Goal: Task Accomplishment & Management: Complete application form

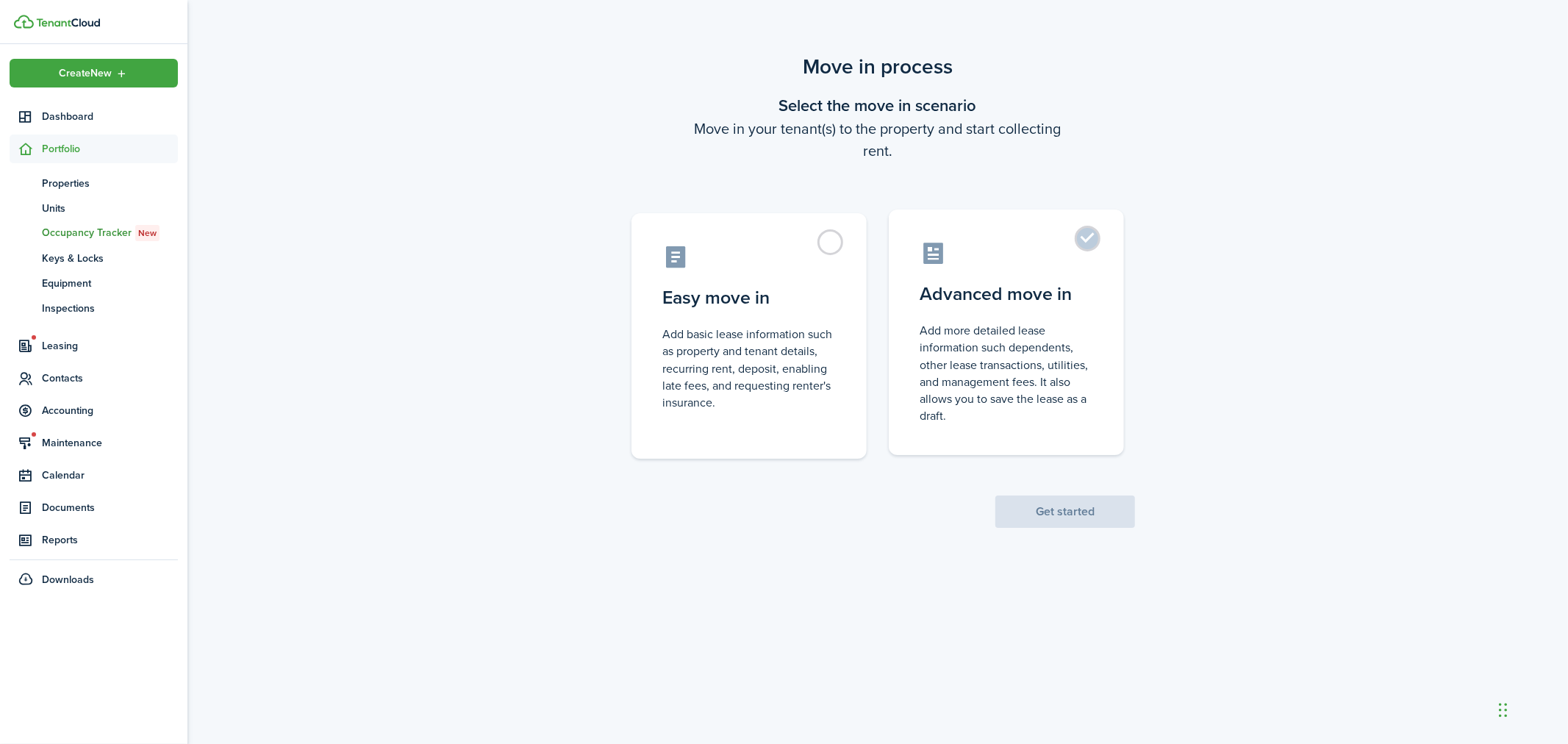
click at [1094, 236] on label "Advanced move in Add more detailed lease information such dependents, other lea…" at bounding box center [1007, 332] width 236 height 245
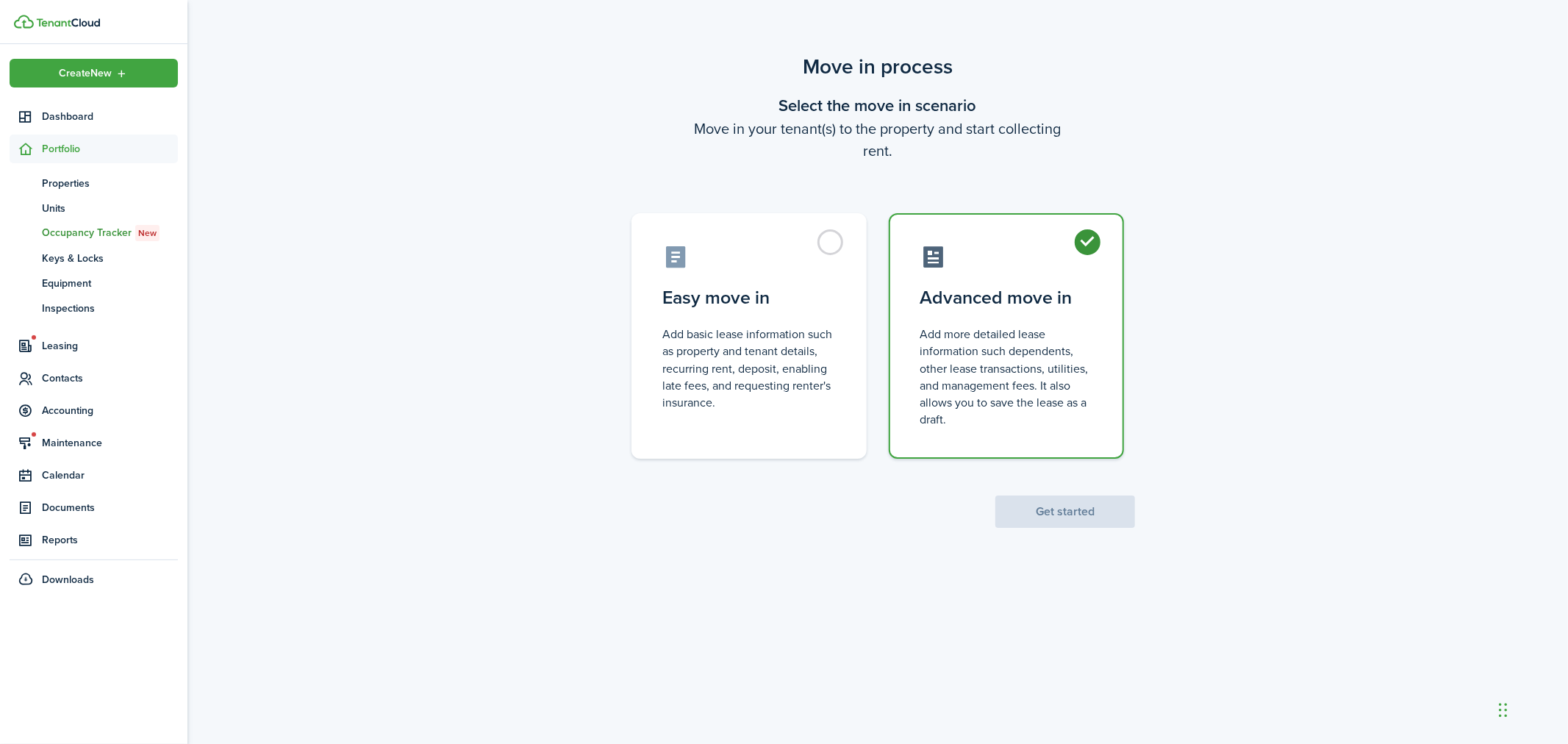
radio input "true"
click at [1085, 496] on button "Get started" at bounding box center [1065, 512] width 140 height 33
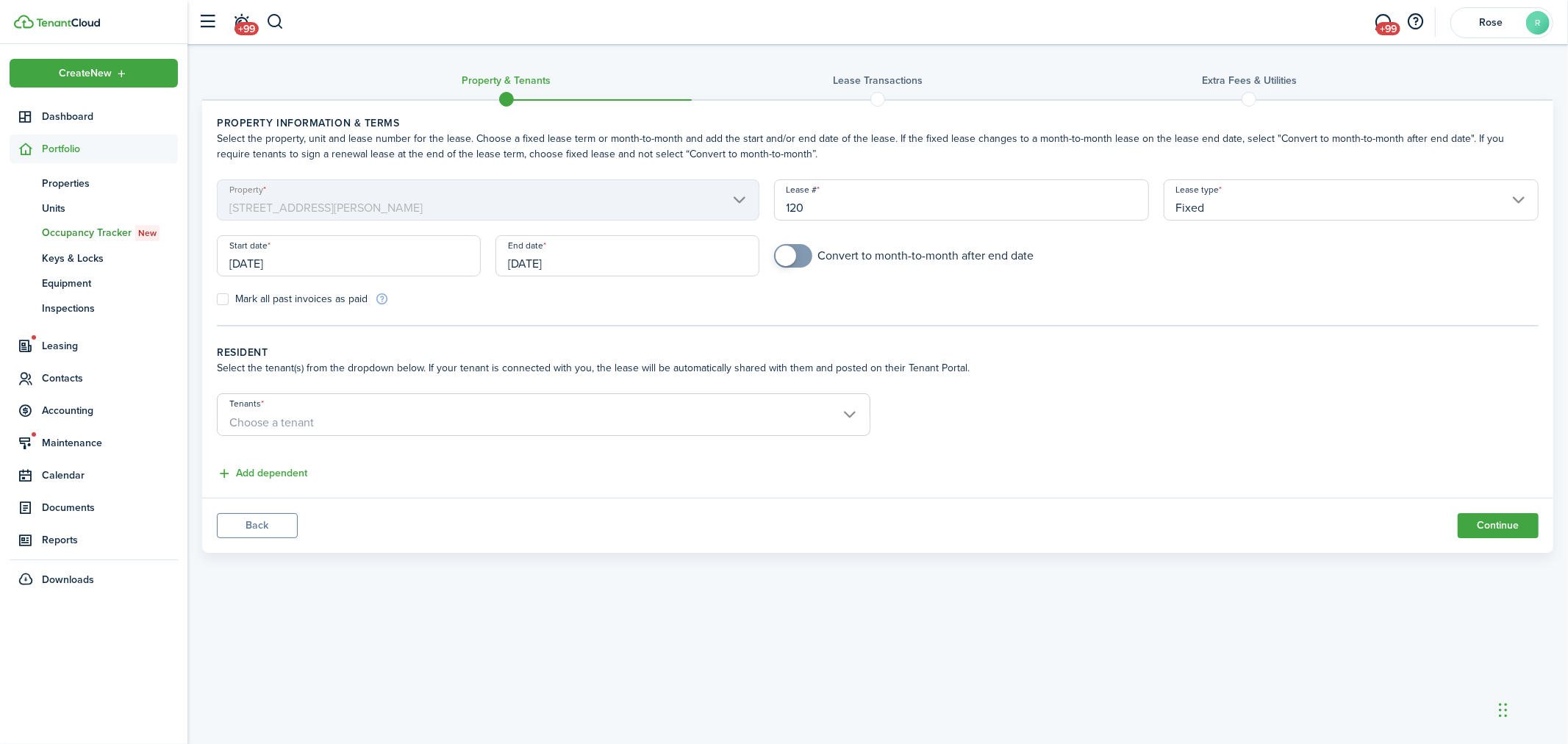
click at [328, 255] on input "[DATE]" at bounding box center [348, 256] width 264 height 42
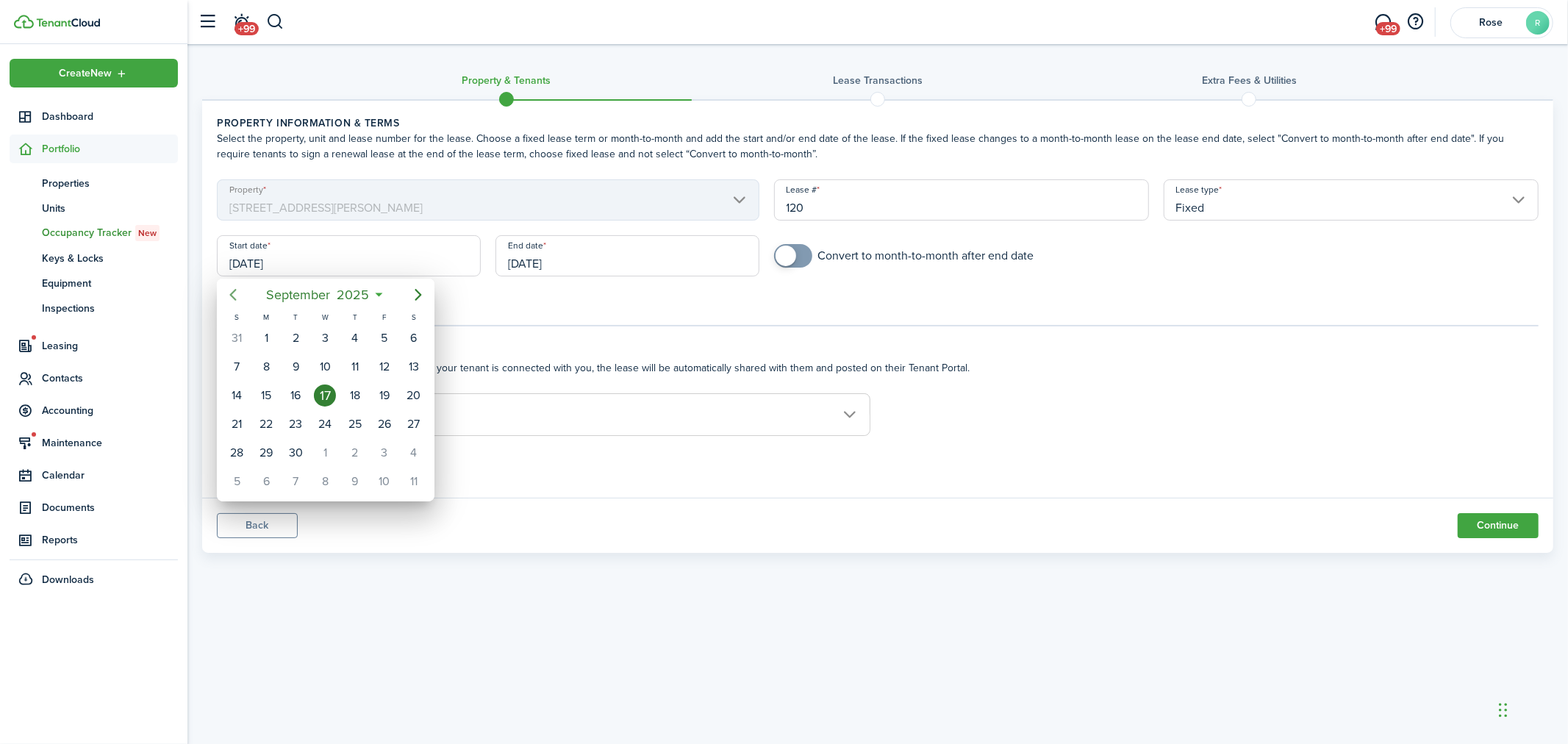
click at [229, 295] on icon "Previous page" at bounding box center [234, 295] width 18 height 18
click at [330, 417] on div "20" at bounding box center [325, 423] width 22 height 22
type input "[DATE]"
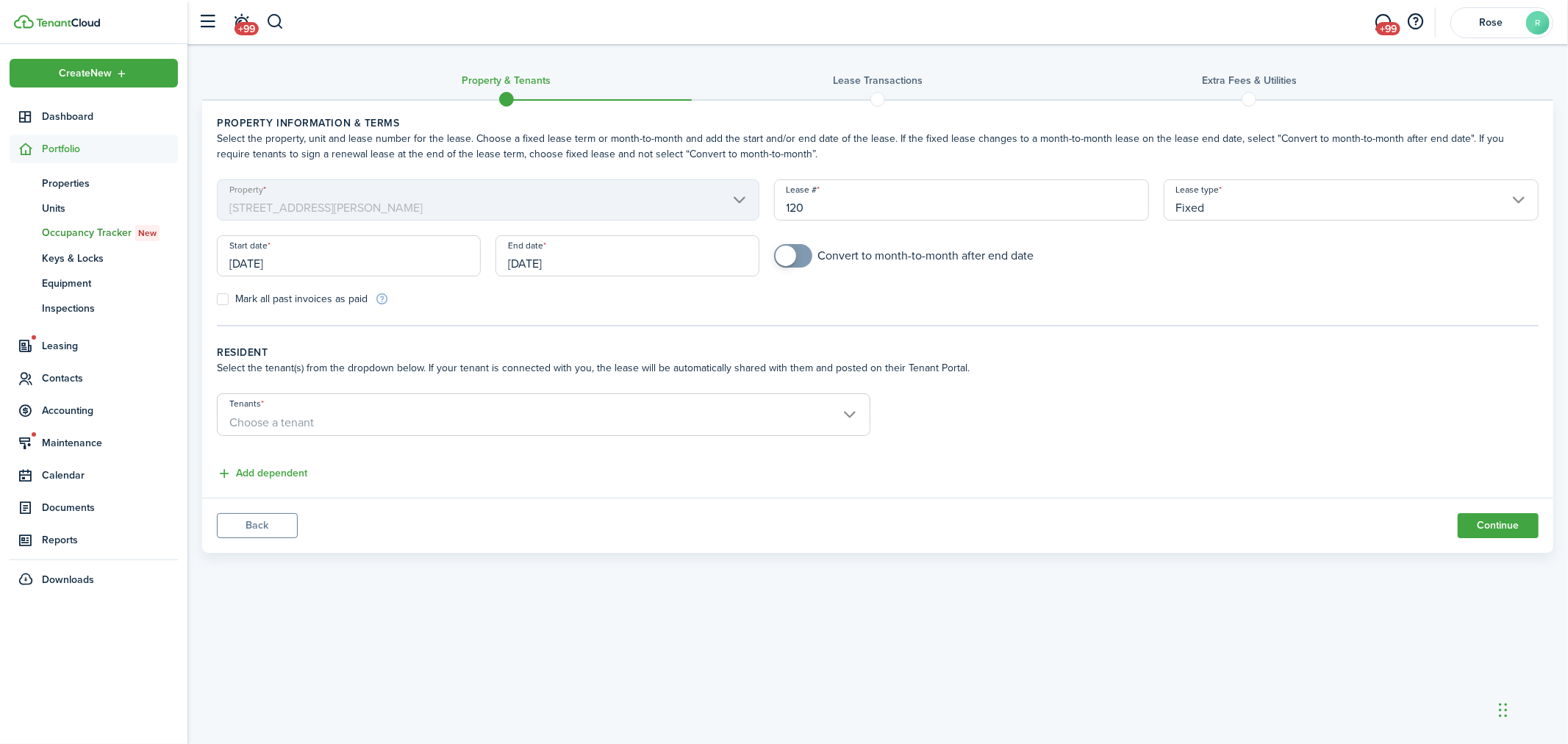
click at [605, 253] on input "[DATE]" at bounding box center [628, 256] width 264 height 42
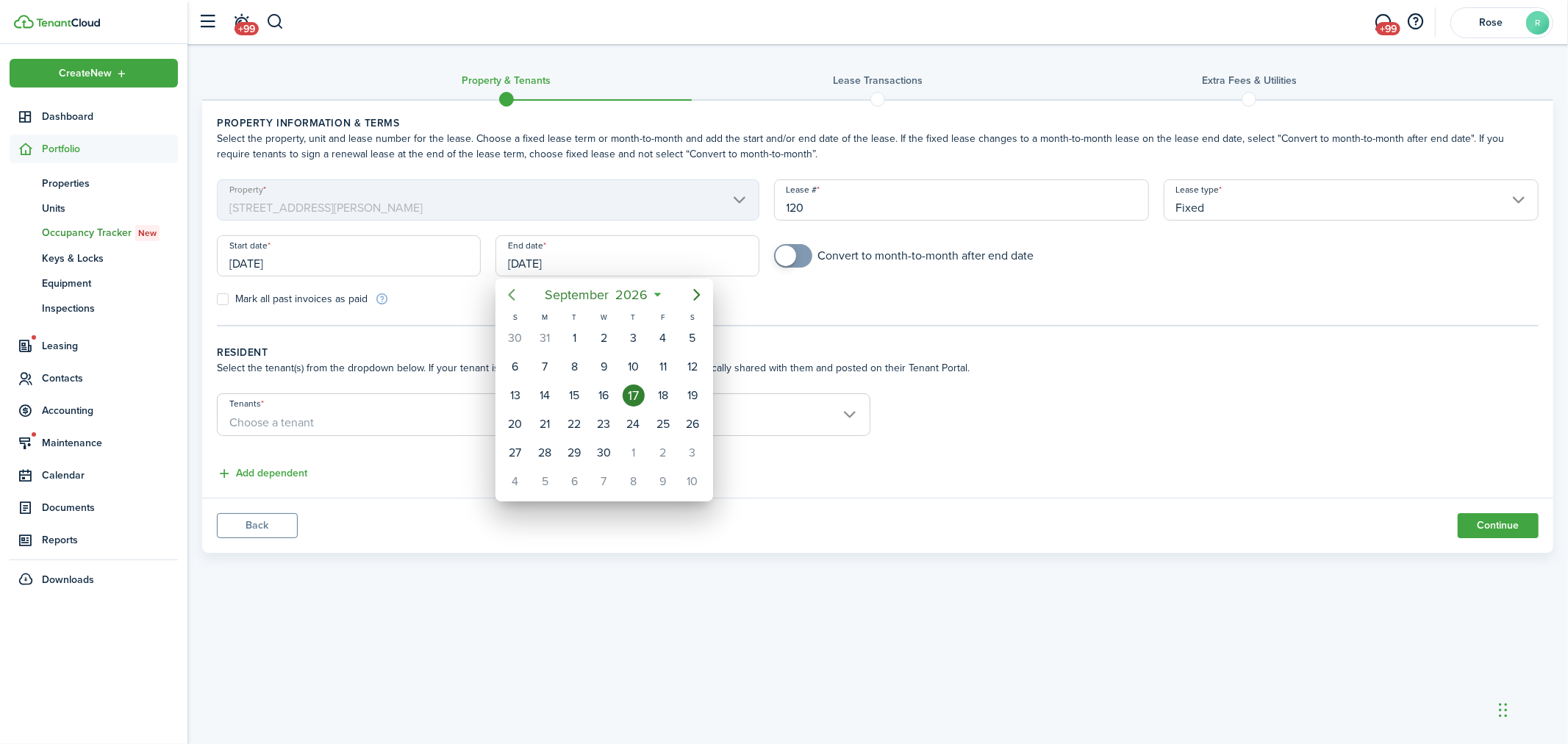
click at [505, 299] on icon "Previous page" at bounding box center [512, 295] width 18 height 18
click at [660, 447] on div "31" at bounding box center [663, 452] width 22 height 22
type input "[DATE]"
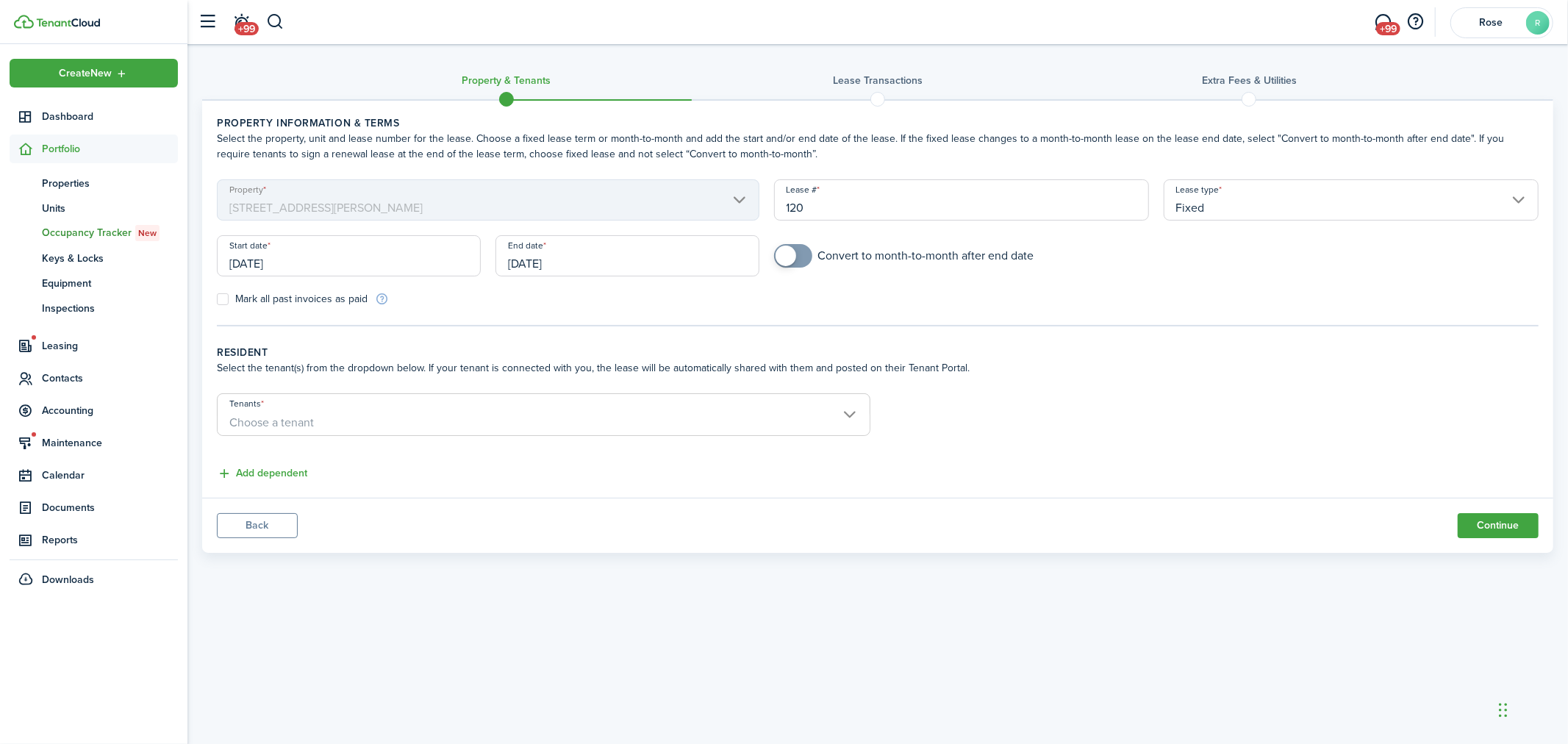
checkbox input "true"
click at [796, 252] on span at bounding box center [793, 256] width 15 height 24
click at [403, 407] on input "Tenants" at bounding box center [543, 403] width 652 height 18
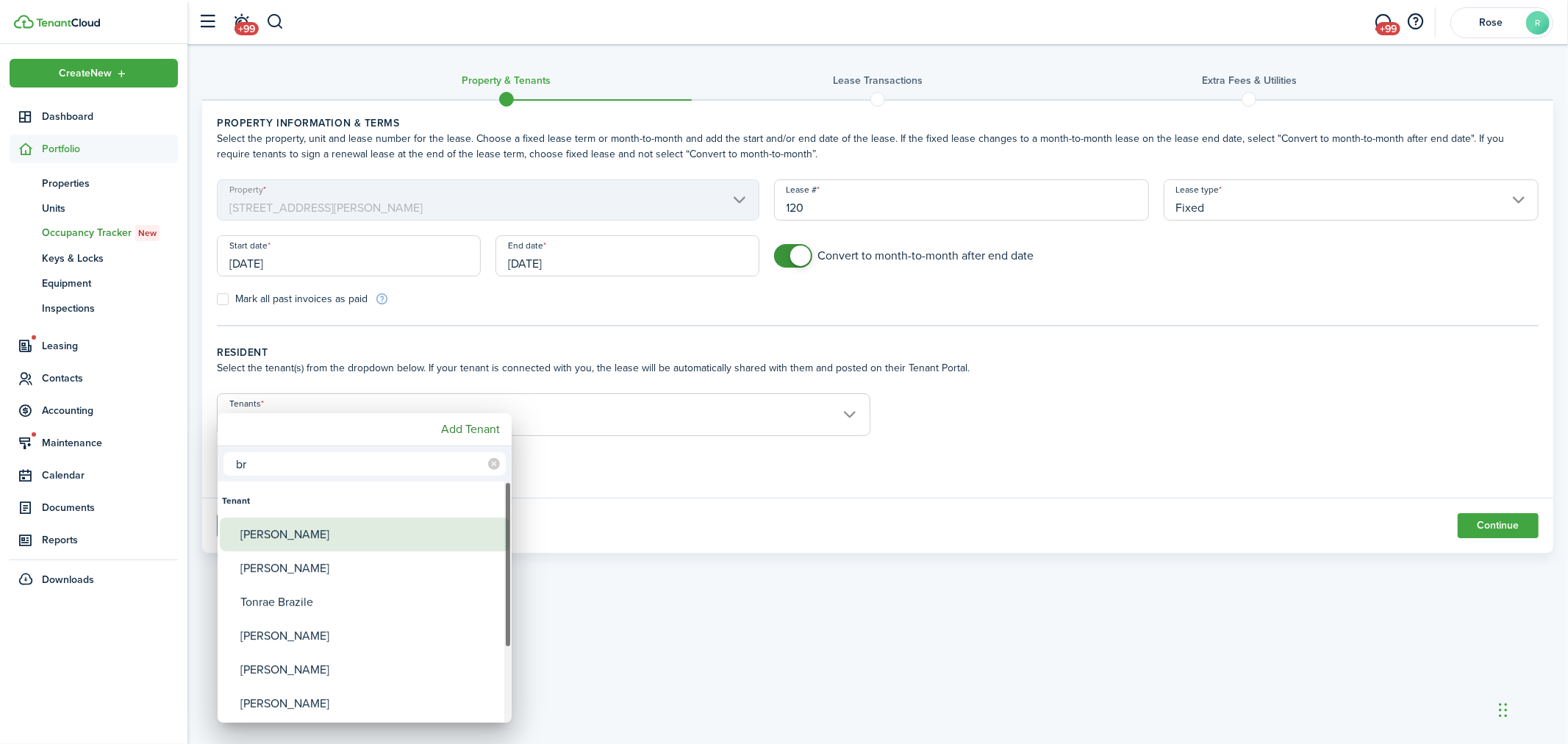
type input "br"
click at [318, 541] on div "[PERSON_NAME]" at bounding box center [370, 534] width 260 height 34
type input "[PERSON_NAME]"
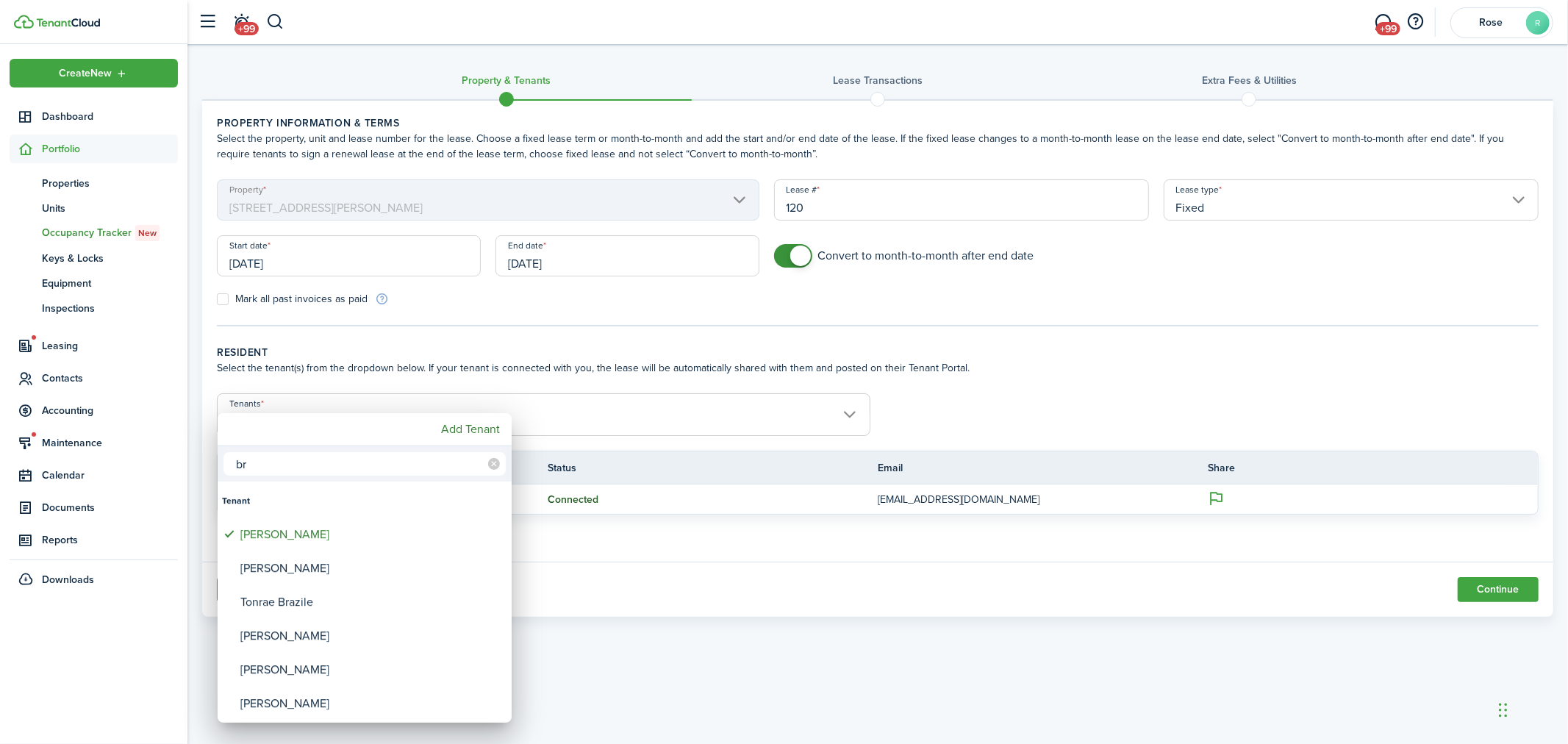
click at [560, 423] on div at bounding box center [784, 371] width 1804 height 978
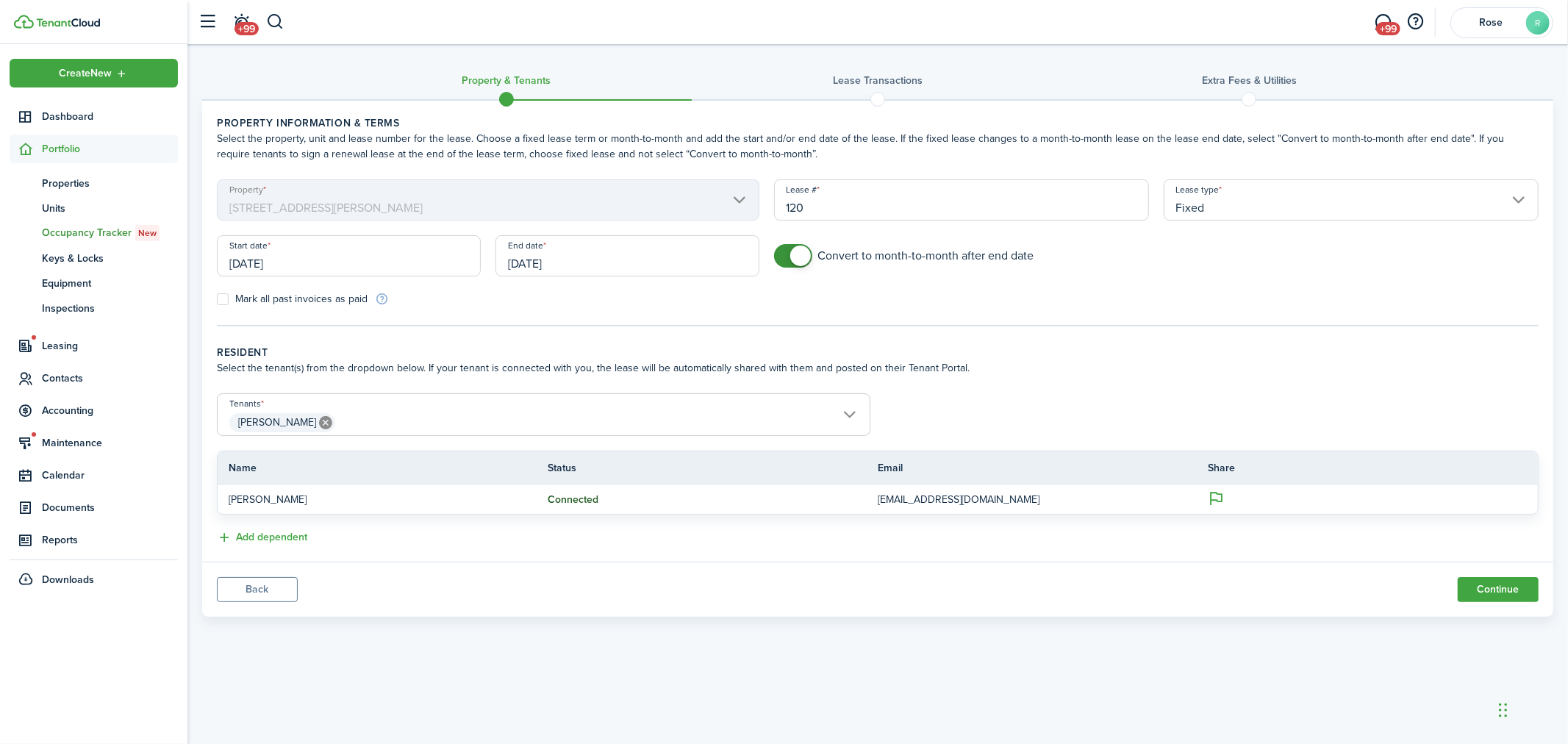
click at [464, 422] on span "[PERSON_NAME]" at bounding box center [543, 421] width 652 height 25
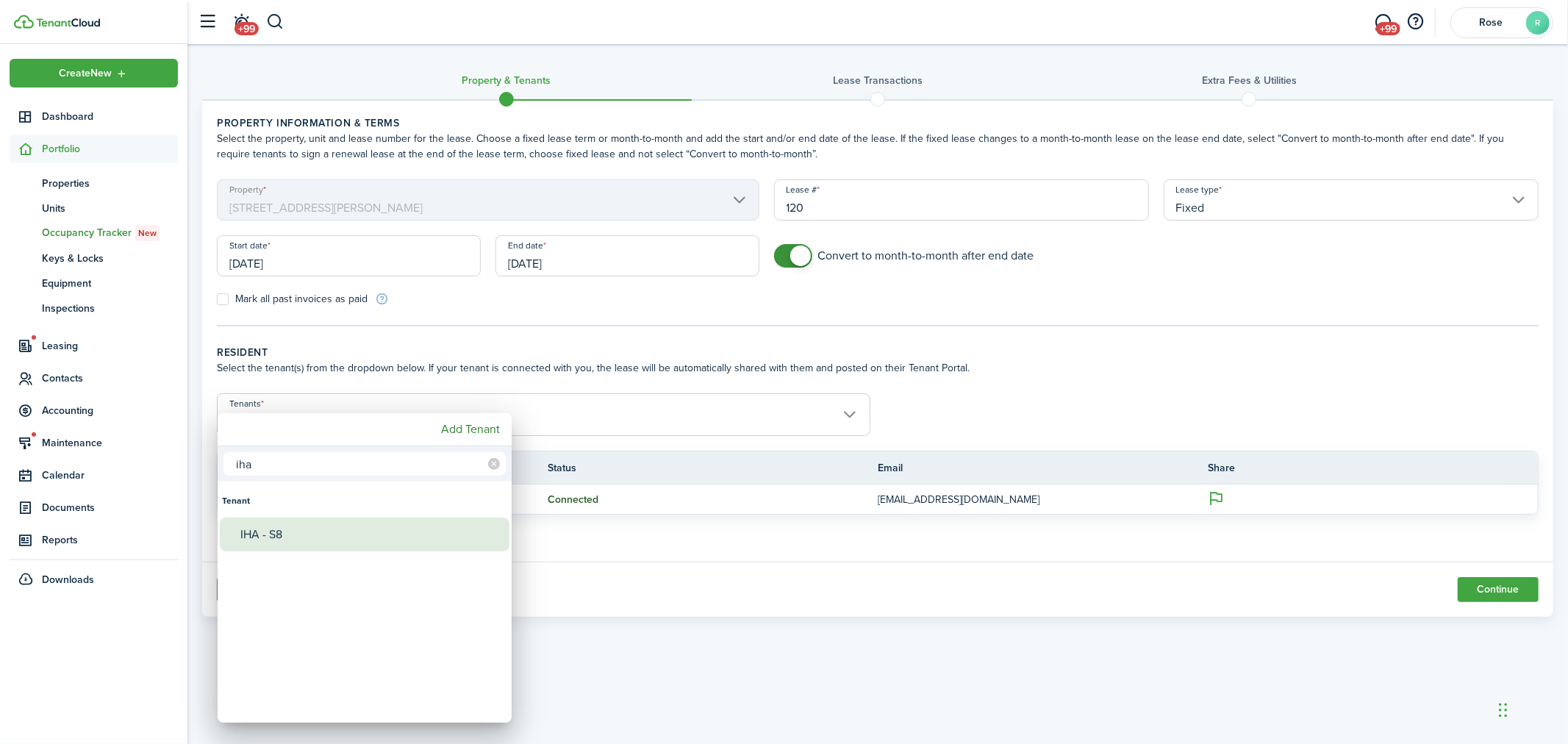
type input "iha"
click at [358, 534] on div "IHA - S8" at bounding box center [370, 534] width 260 height 34
type input "[PERSON_NAME], IHA - S8"
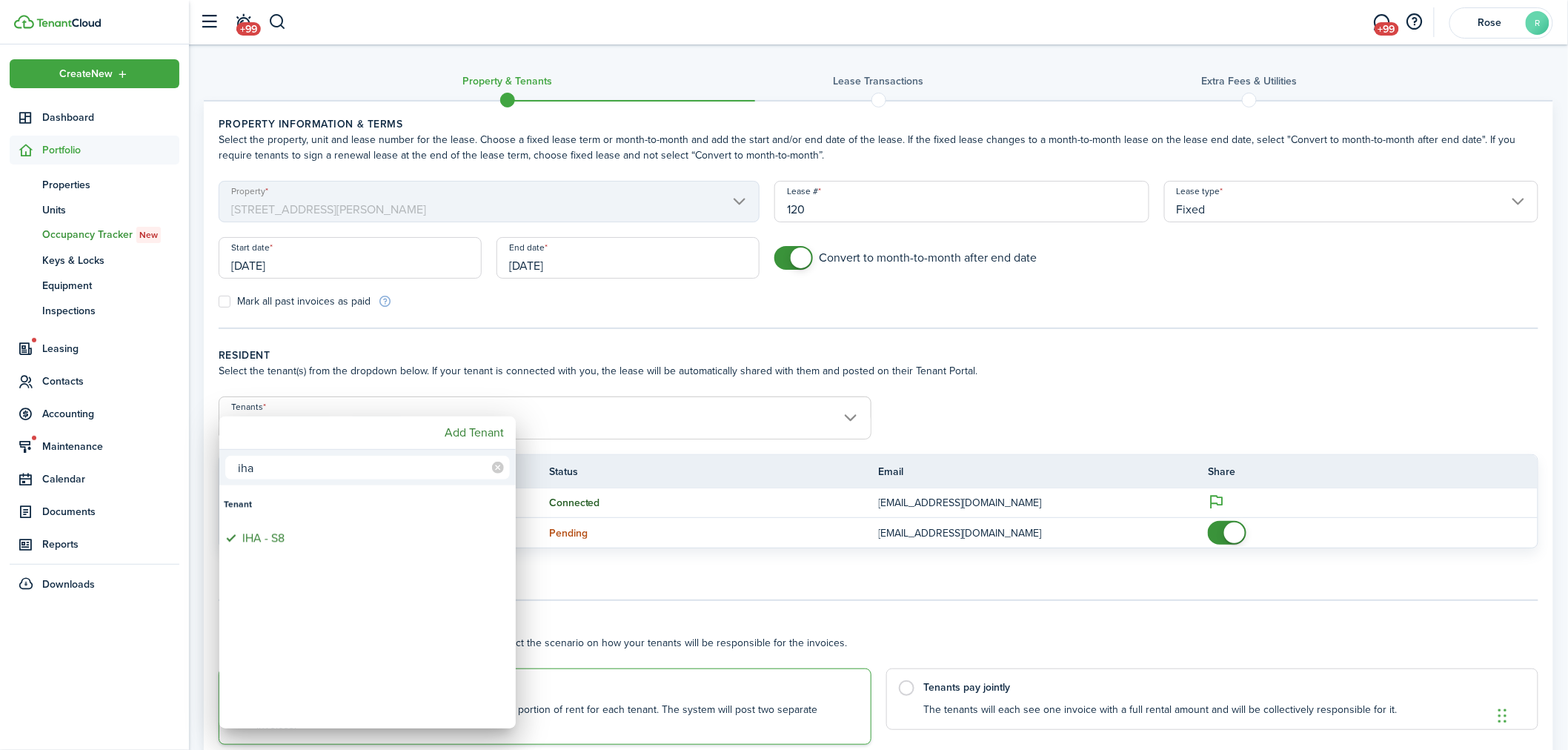
click at [1229, 528] on div at bounding box center [783, 374] width 1804 height 986
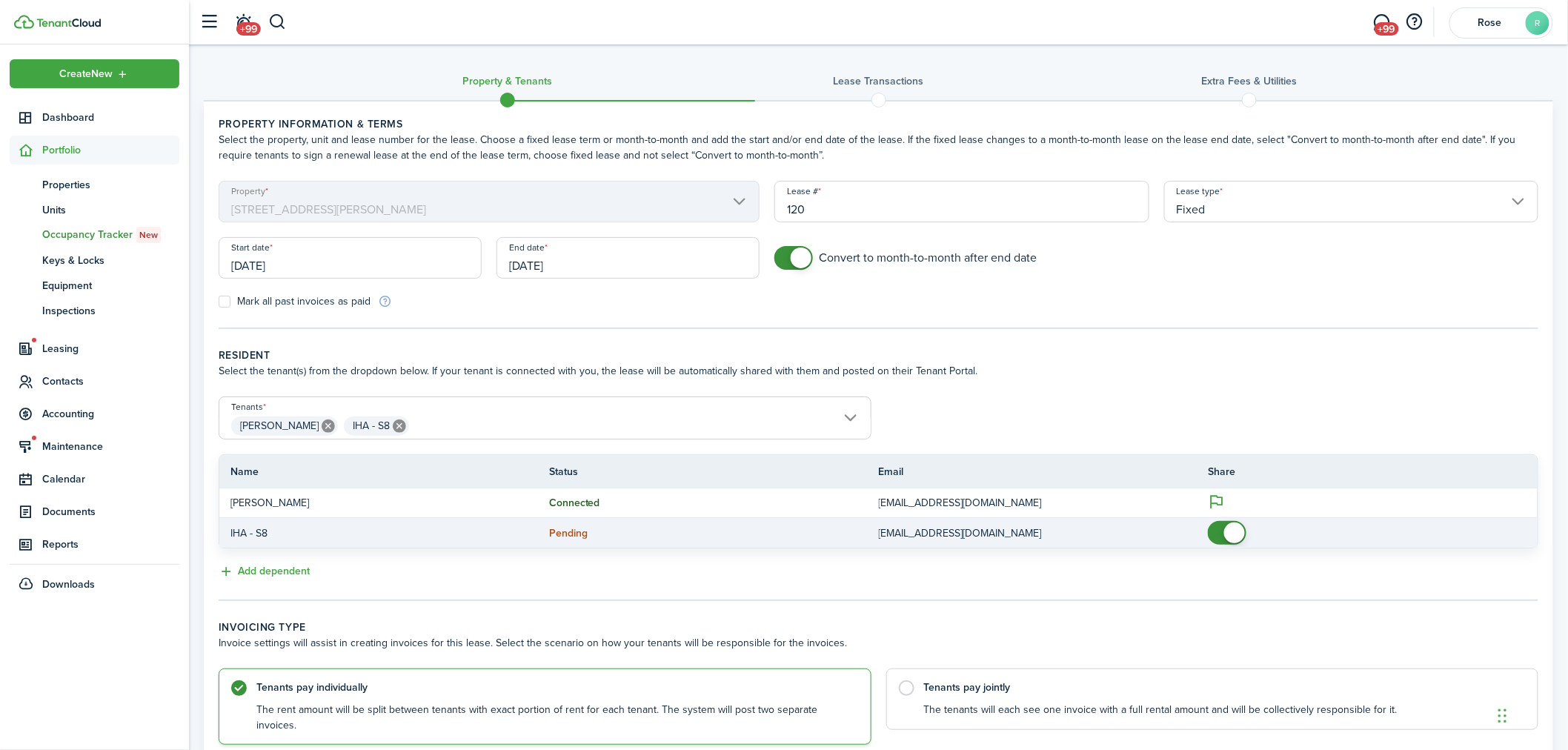
checkbox input "false"
click at [1227, 535] on span at bounding box center [1234, 533] width 21 height 21
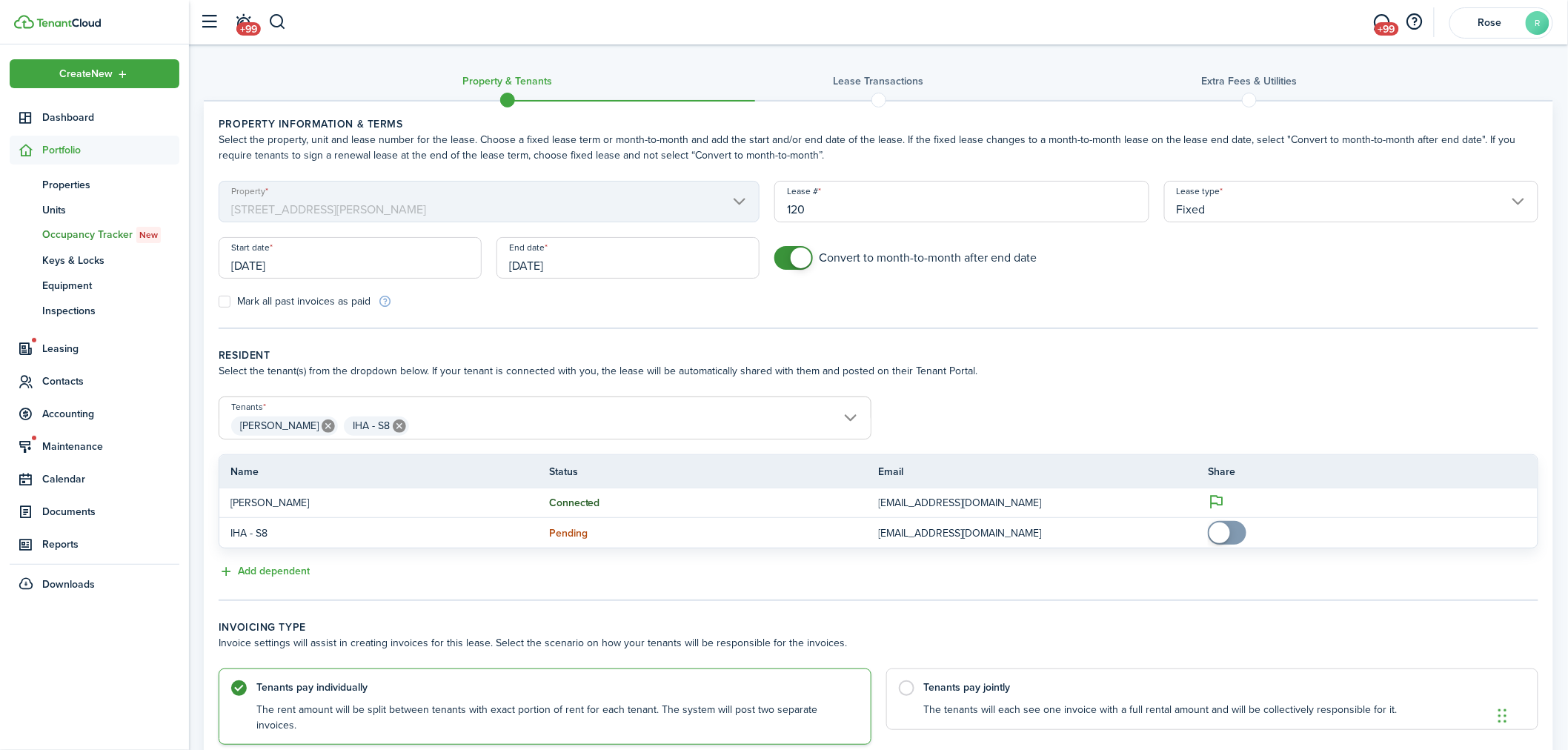
click at [734, 596] on tc-wizard-step "Resident Select the tenant(s) from the dropdown below. If your tenant is connec…" at bounding box center [878, 474] width 1320 height 253
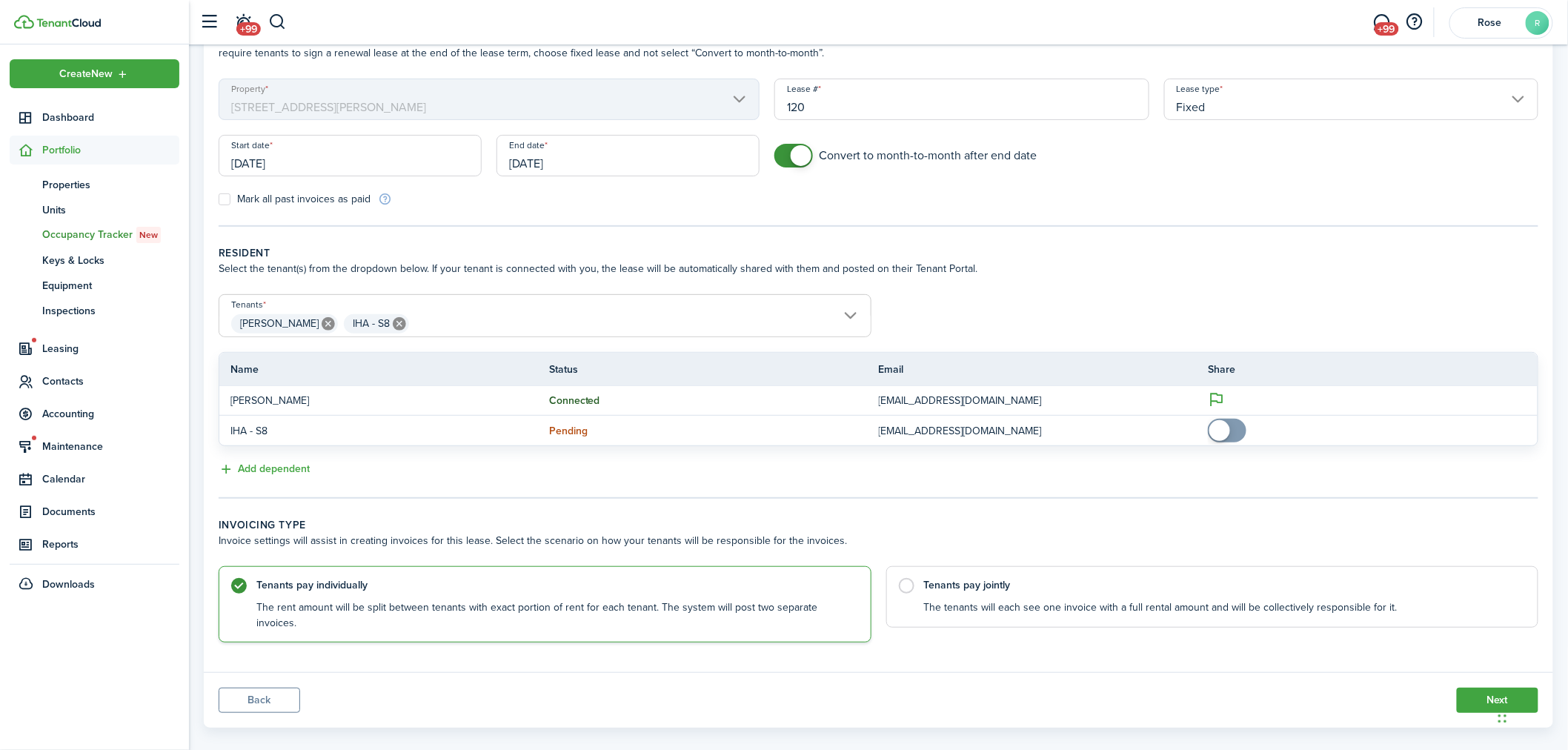
scroll to position [104, 0]
click at [1486, 690] on button "Next" at bounding box center [1497, 698] width 82 height 25
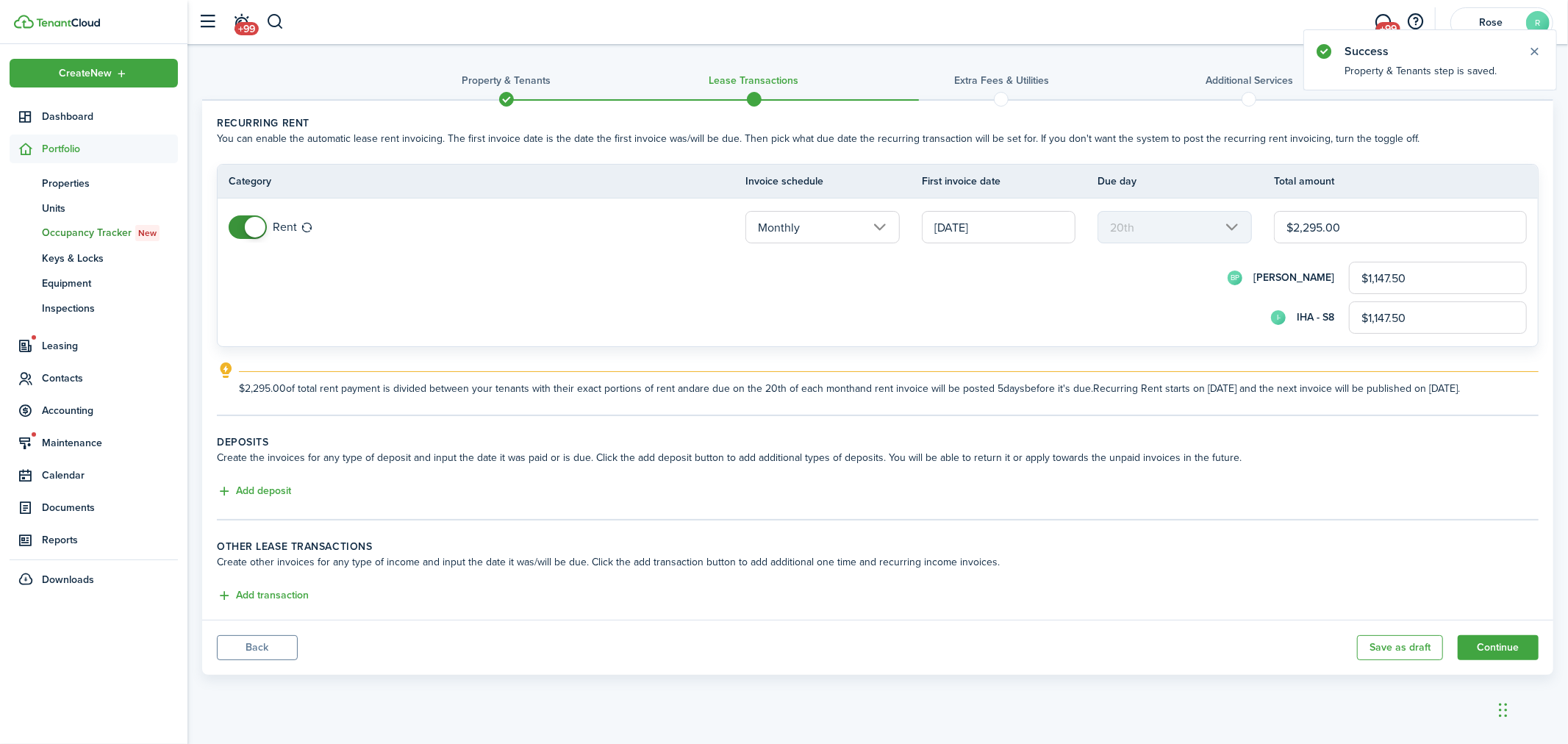
drag, startPoint x: 1359, startPoint y: 219, endPoint x: 1259, endPoint y: 219, distance: 100.0
click at [1259, 219] on tr "Rent Monthly [DATE] 20th $2,295.00 BP [PERSON_NAME] $1,147.50 I- IHA - S8 $1,14…" at bounding box center [878, 272] width 1321 height 147
type input "$2"
type input "$1.00"
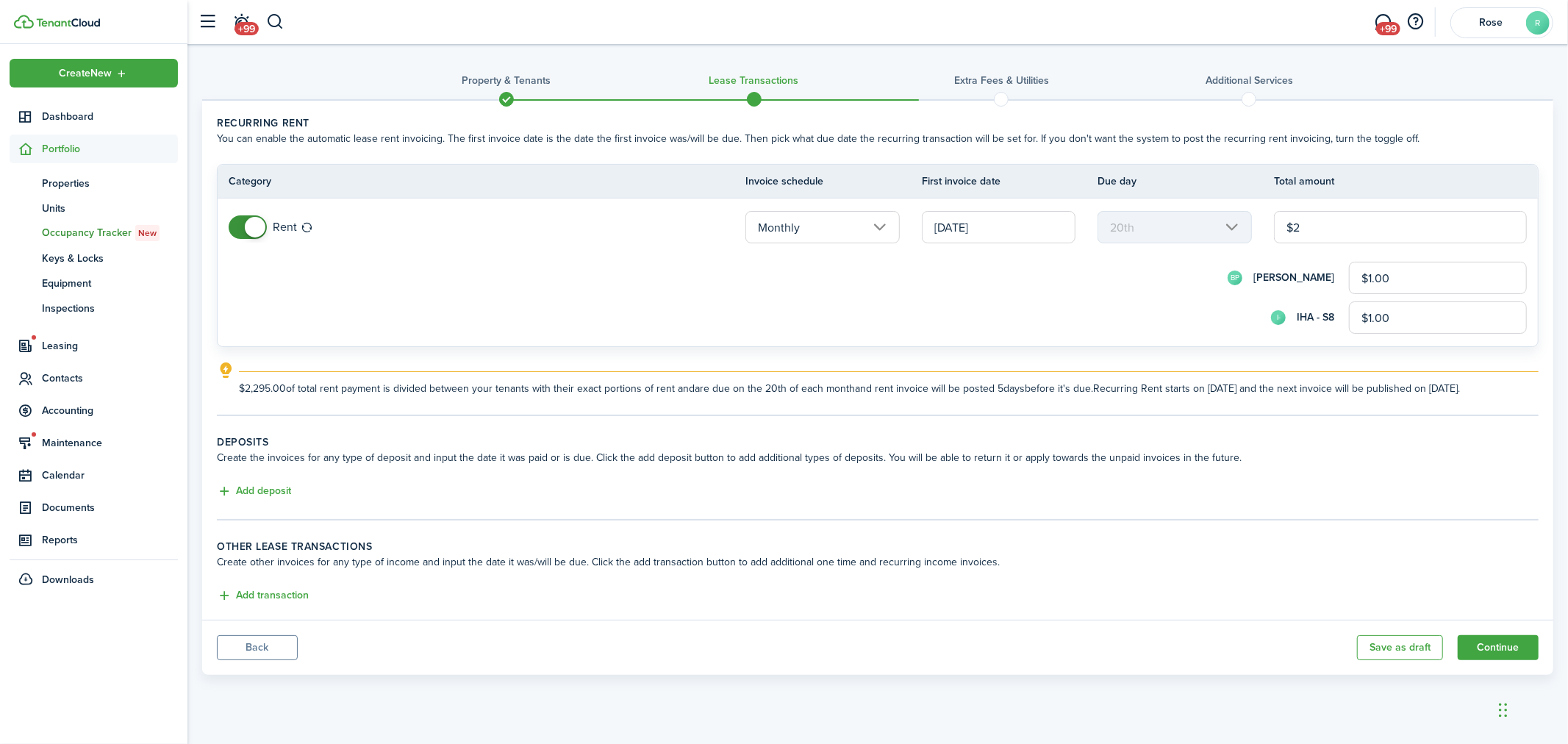
type input "$21"
type input "$10.50"
type input "$210"
type input "$105.00"
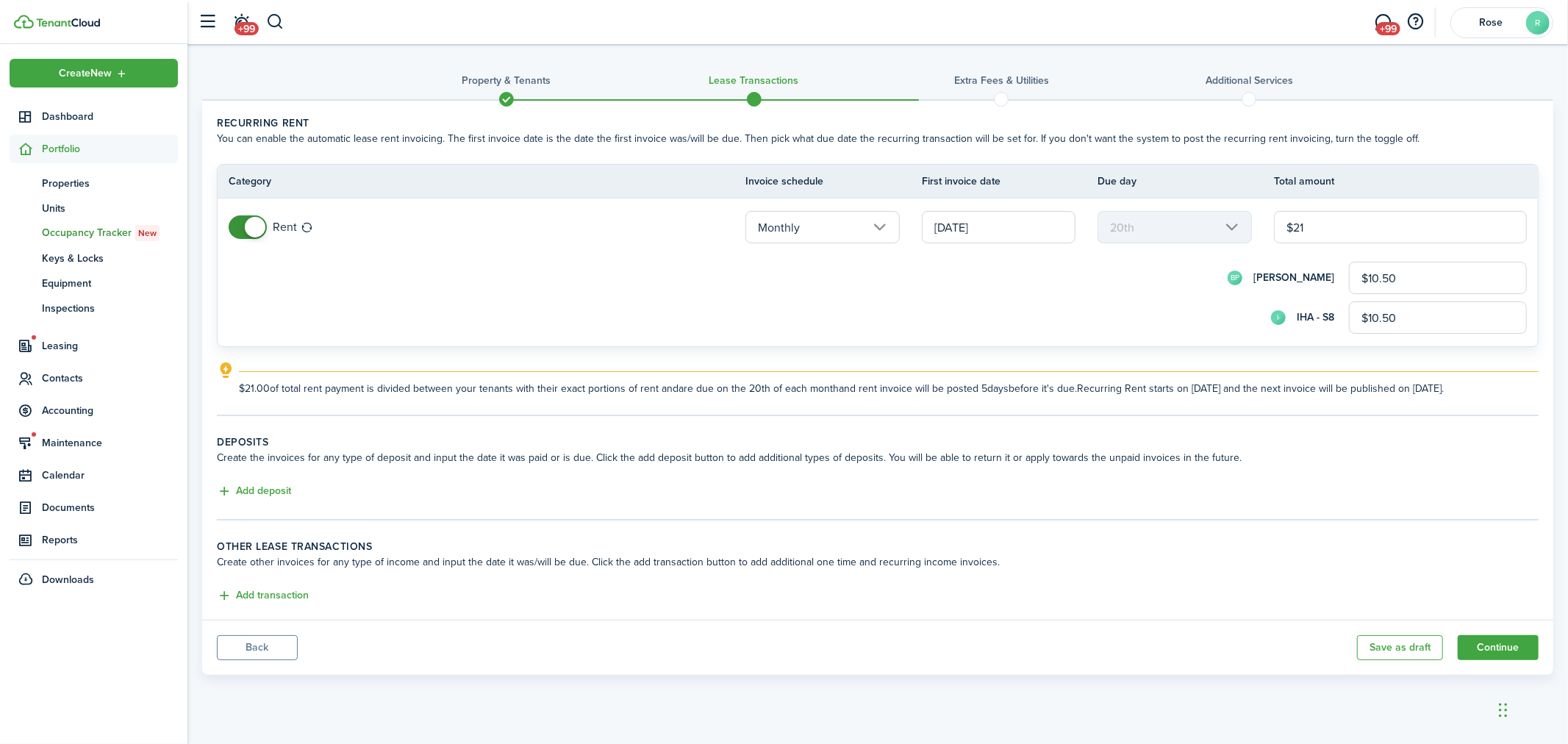
type input "$105.00"
type input "$2,109"
type input "$1,054.50"
type input "$2,109.00"
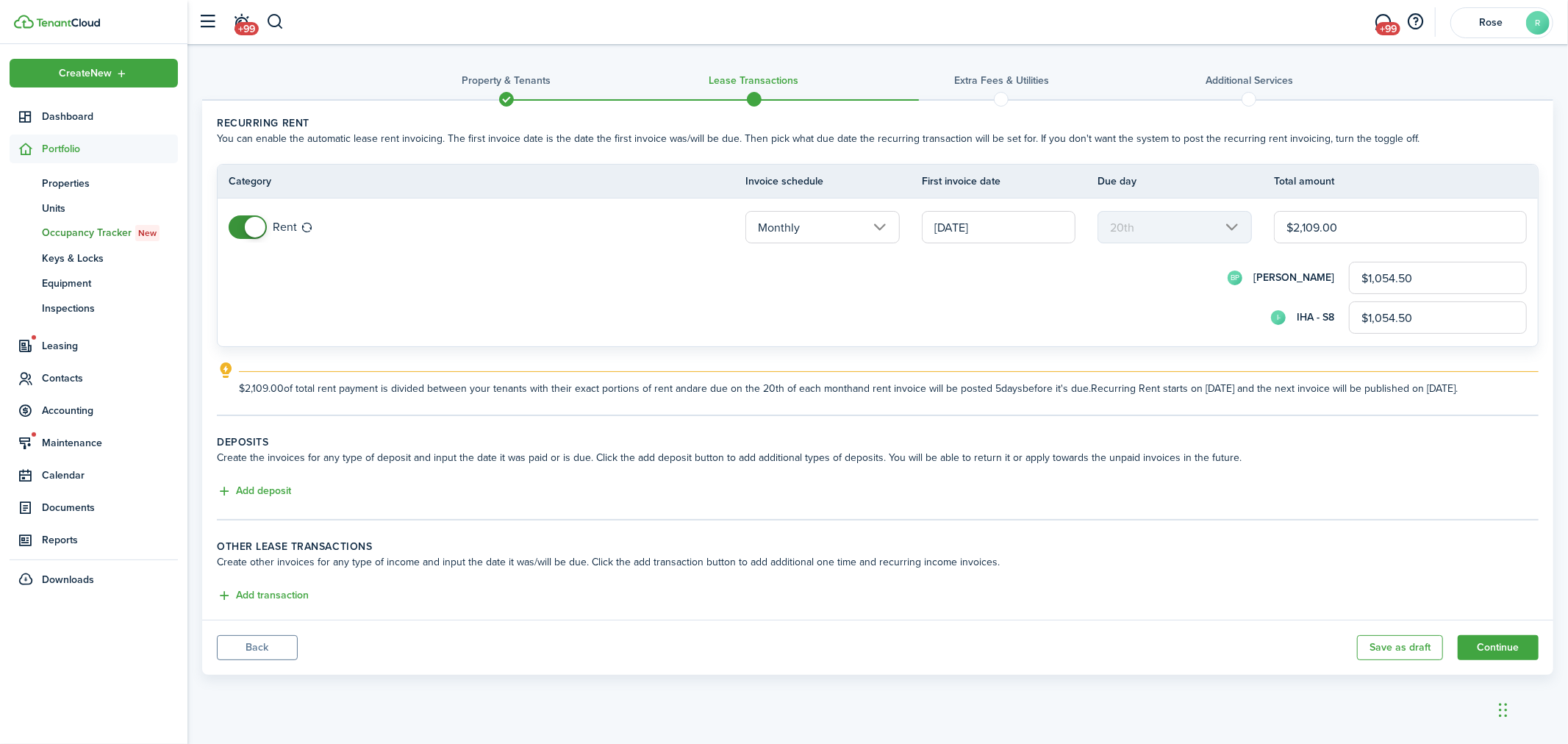
click at [1427, 320] on input "$1,054.50" at bounding box center [1438, 318] width 178 height 33
drag, startPoint x: 1431, startPoint y: 321, endPoint x: 1342, endPoint y: 321, distance: 89.0
click at [1342, 321] on div "I- IHA - S8 $1,054.50" at bounding box center [898, 318] width 1258 height 33
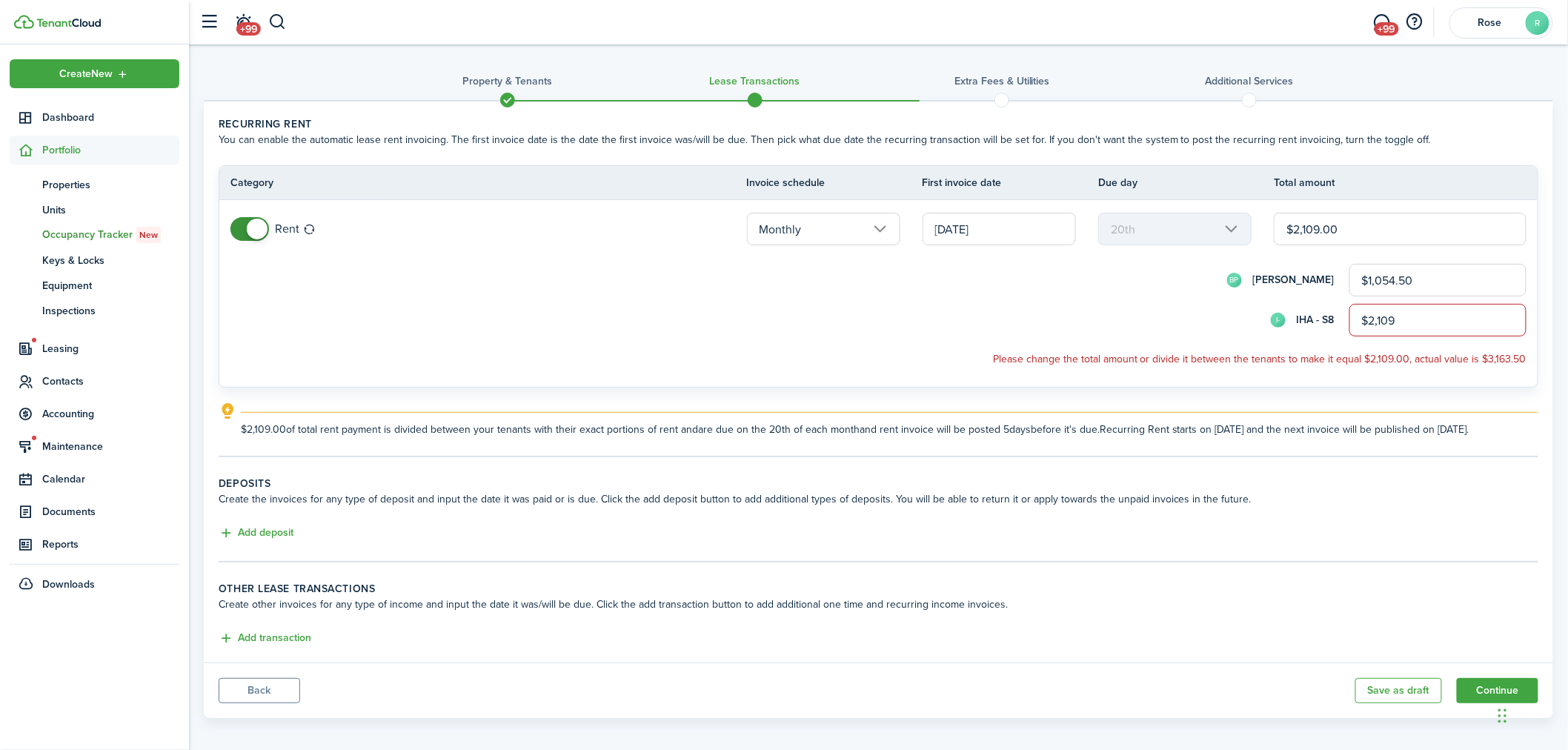
type input "$2,109.00"
drag, startPoint x: 1374, startPoint y: 292, endPoint x: 1319, endPoint y: 301, distance: 55.7
click at [1319, 301] on form "BP [PERSON_NAME] $1,054.50 I- IHA - S8 $2,109.00" at bounding box center [878, 299] width 1296 height 73
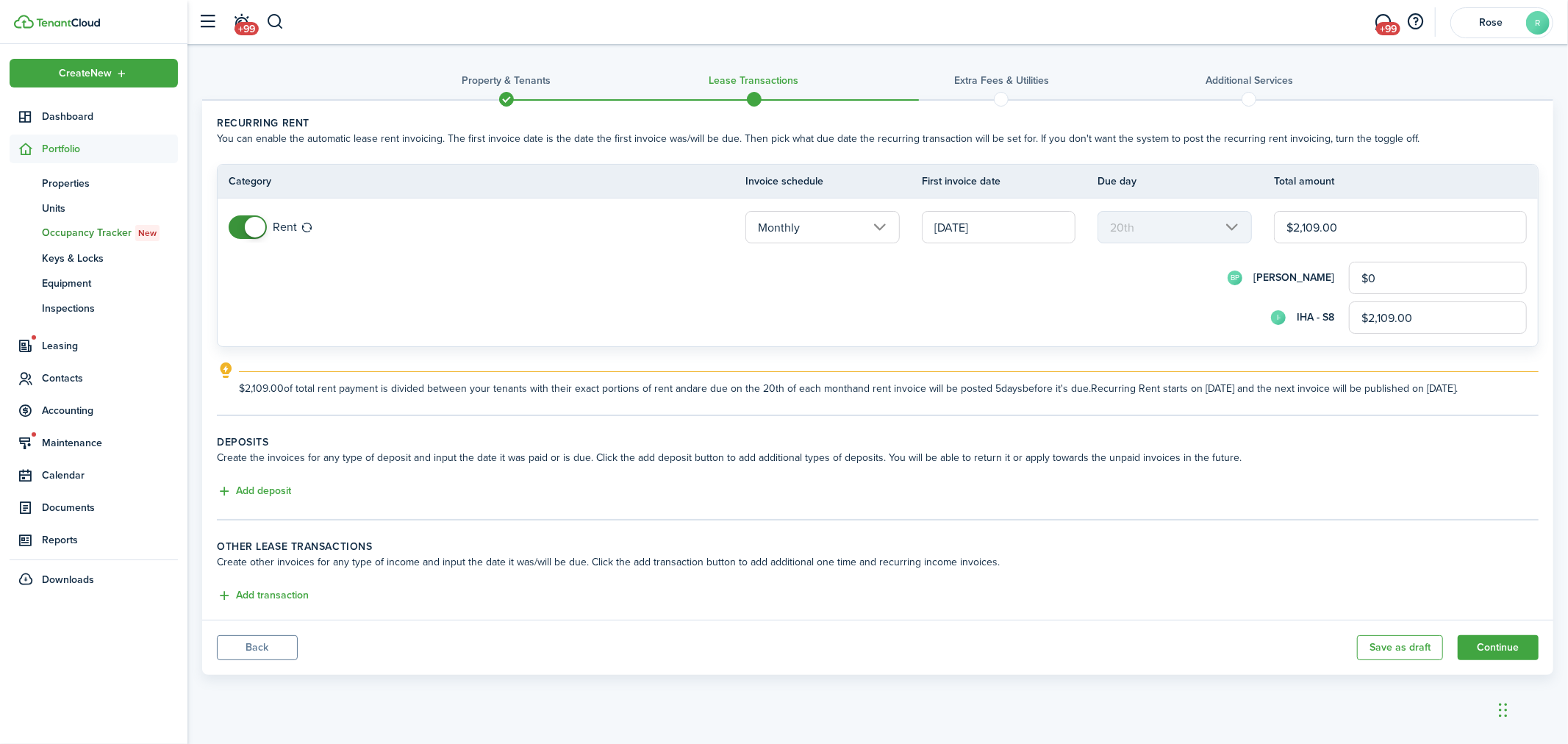
type input "$0.00"
click at [1143, 325] on div "I- IHA - S8 $2,109.00" at bounding box center [898, 318] width 1258 height 33
click at [975, 229] on input "[DATE]" at bounding box center [998, 227] width 153 height 33
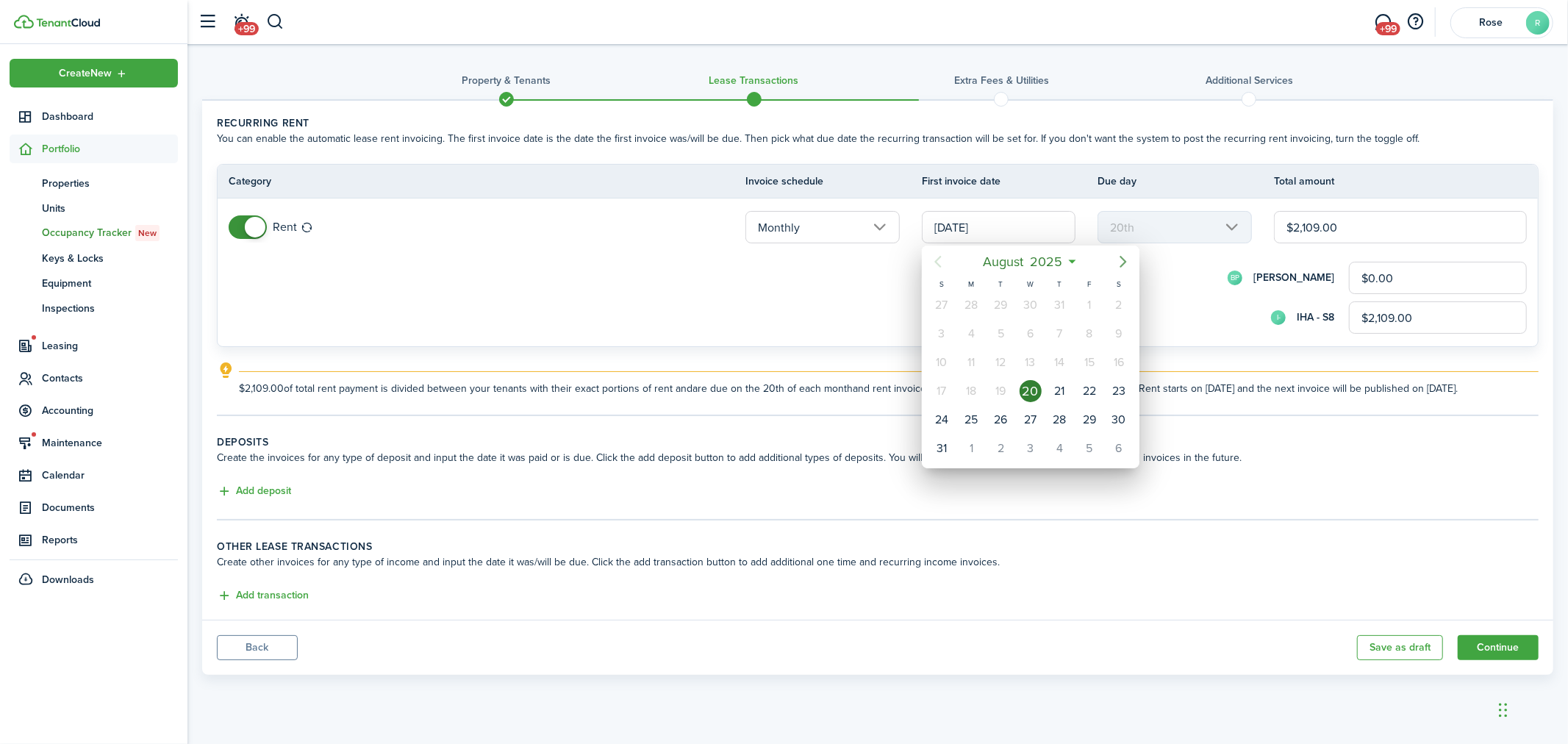
click at [1130, 274] on mbsc-button "Next page" at bounding box center [1124, 262] width 30 height 30
type input "[DATE]"
type input "17th"
click at [969, 296] on div "1" at bounding box center [971, 305] width 22 height 22
type input "[DATE]"
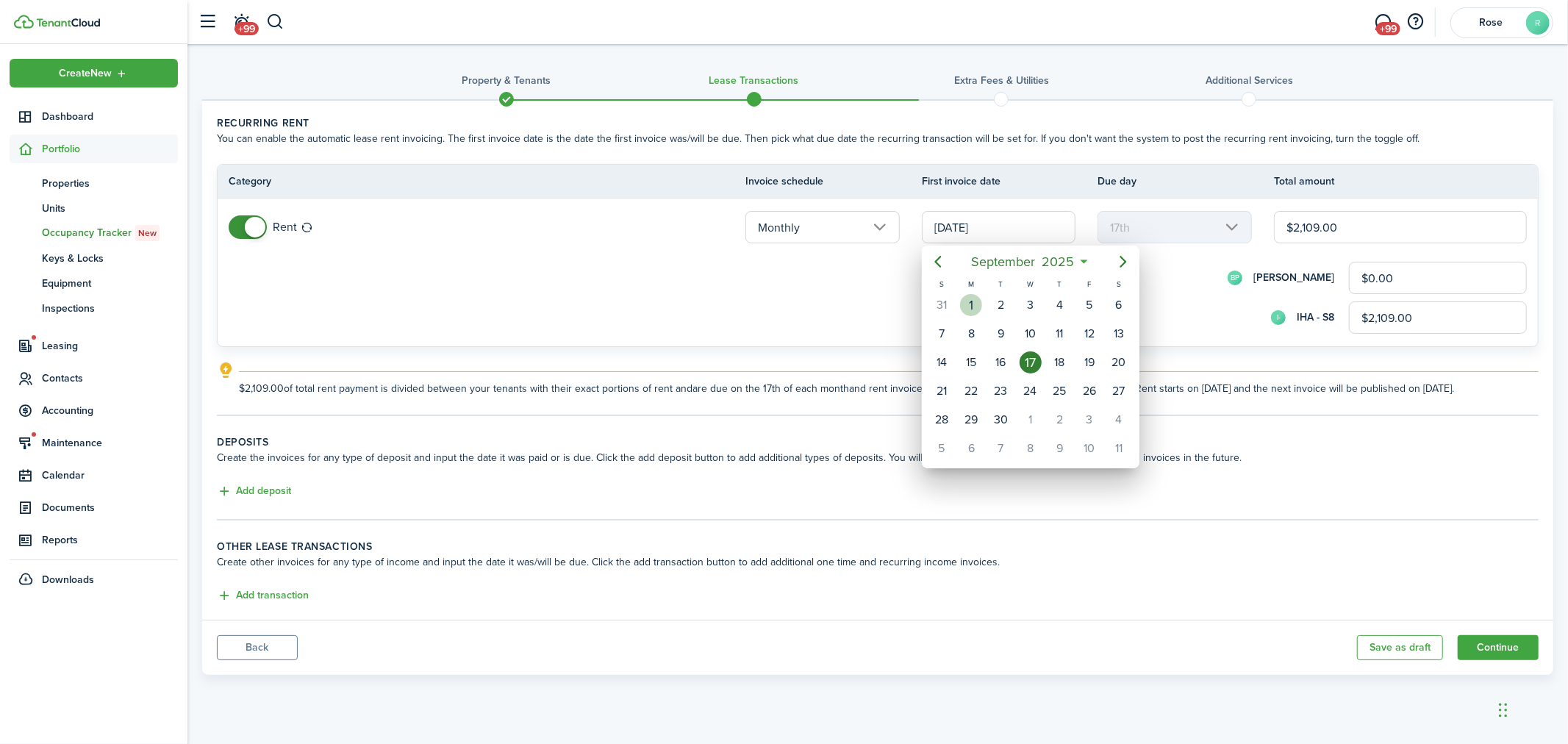
type input "1st"
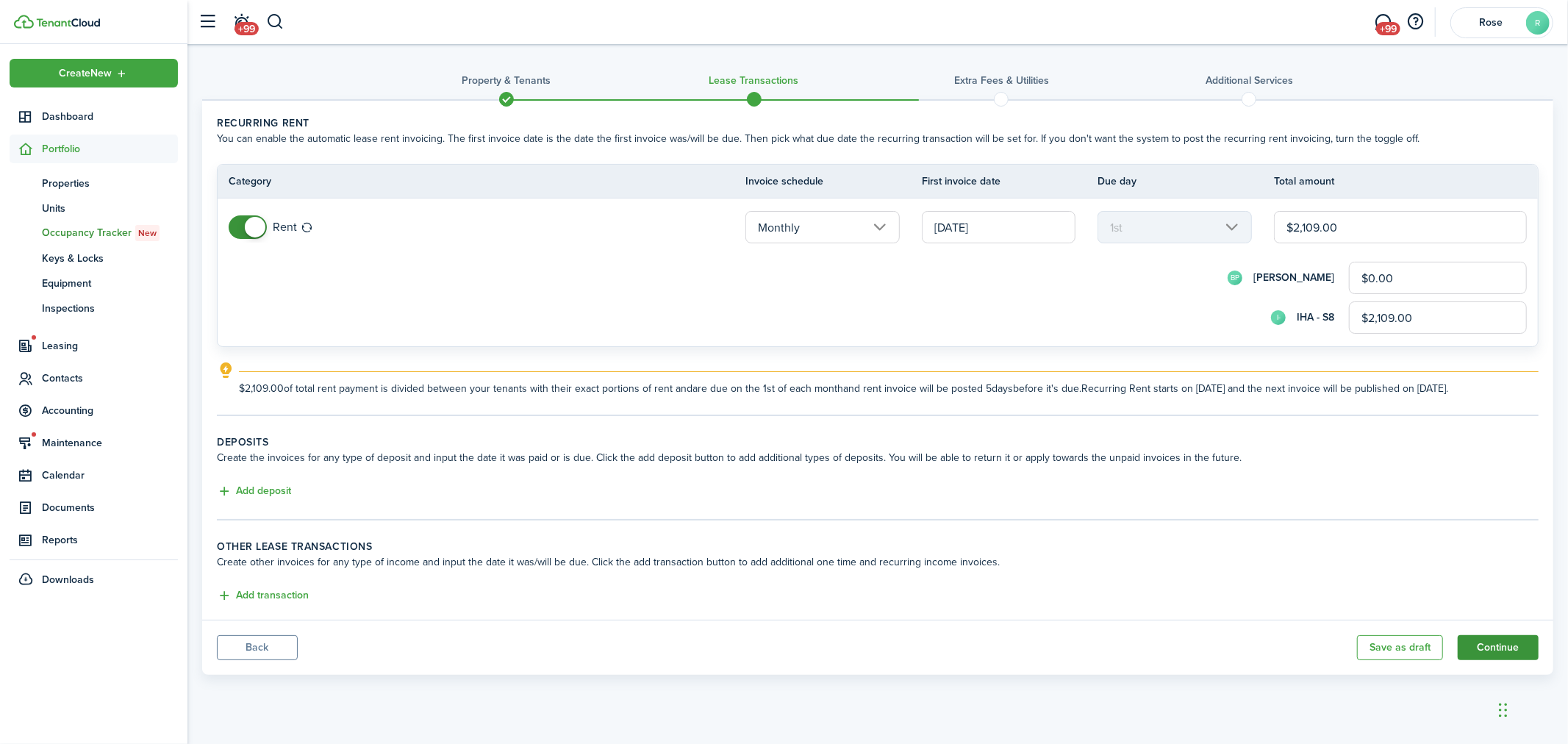
click at [1501, 635] on button "Continue" at bounding box center [1499, 647] width 81 height 25
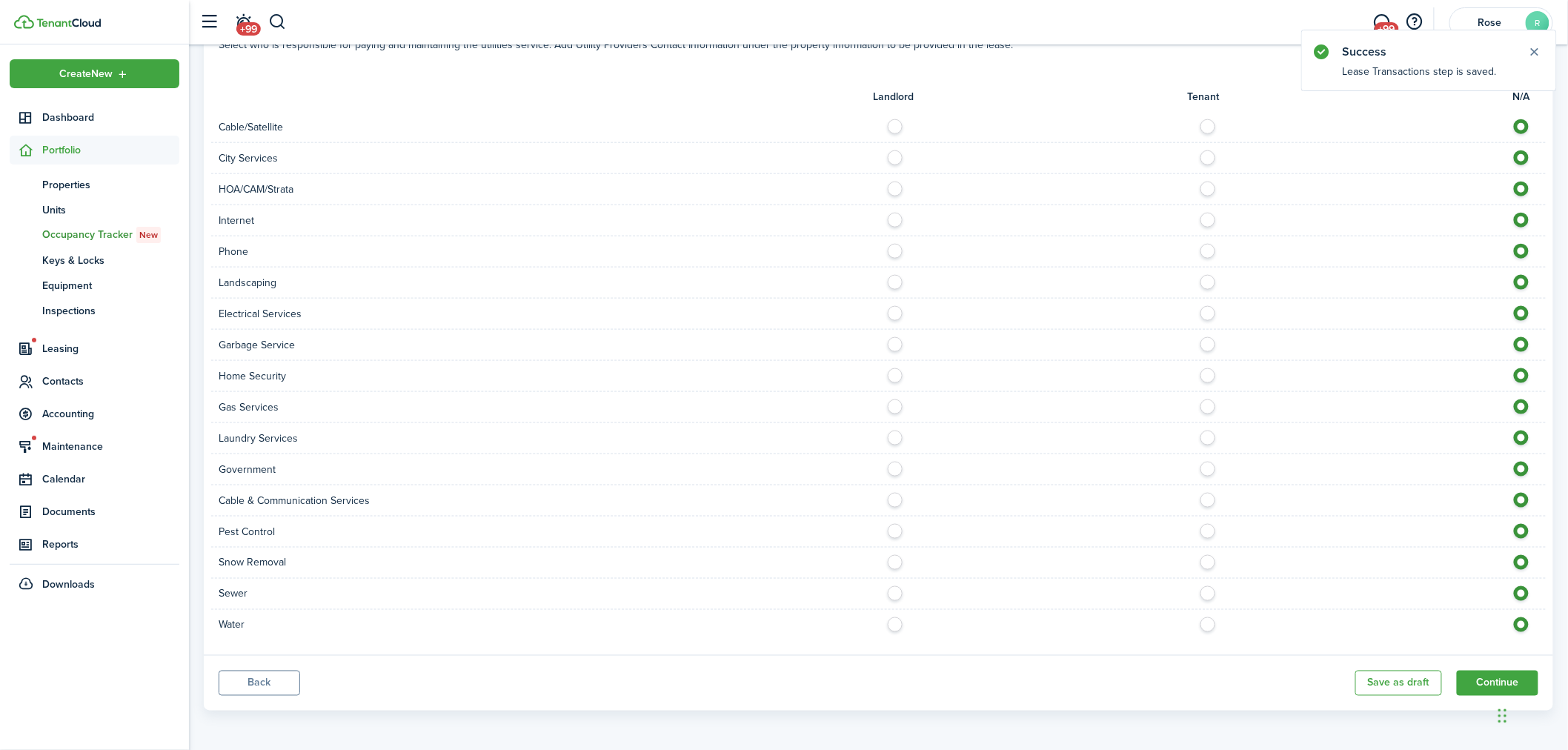
scroll to position [623, 0]
click at [1485, 678] on button "Continue" at bounding box center [1497, 681] width 82 height 25
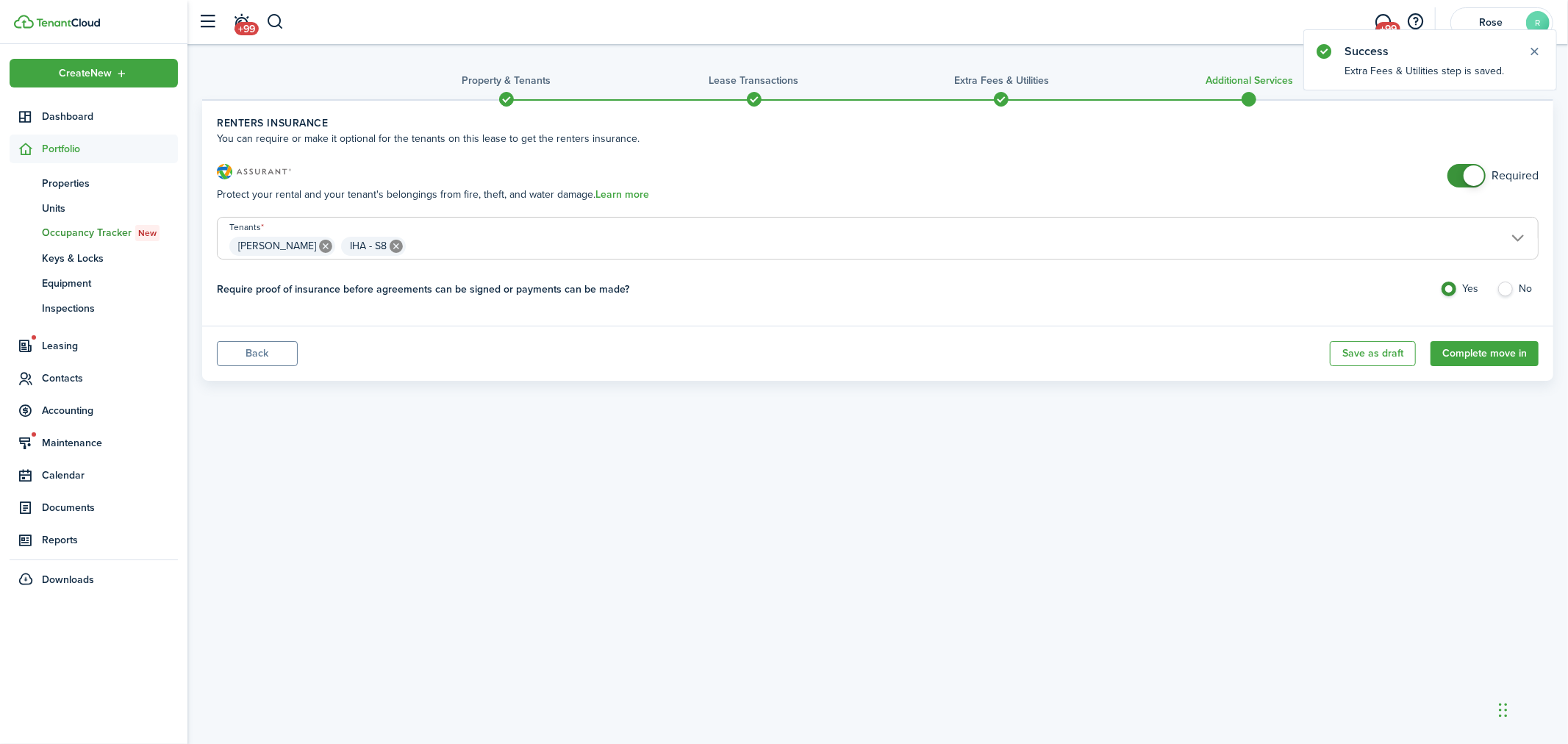
checkbox input "false"
click at [1465, 177] on span at bounding box center [1474, 175] width 21 height 21
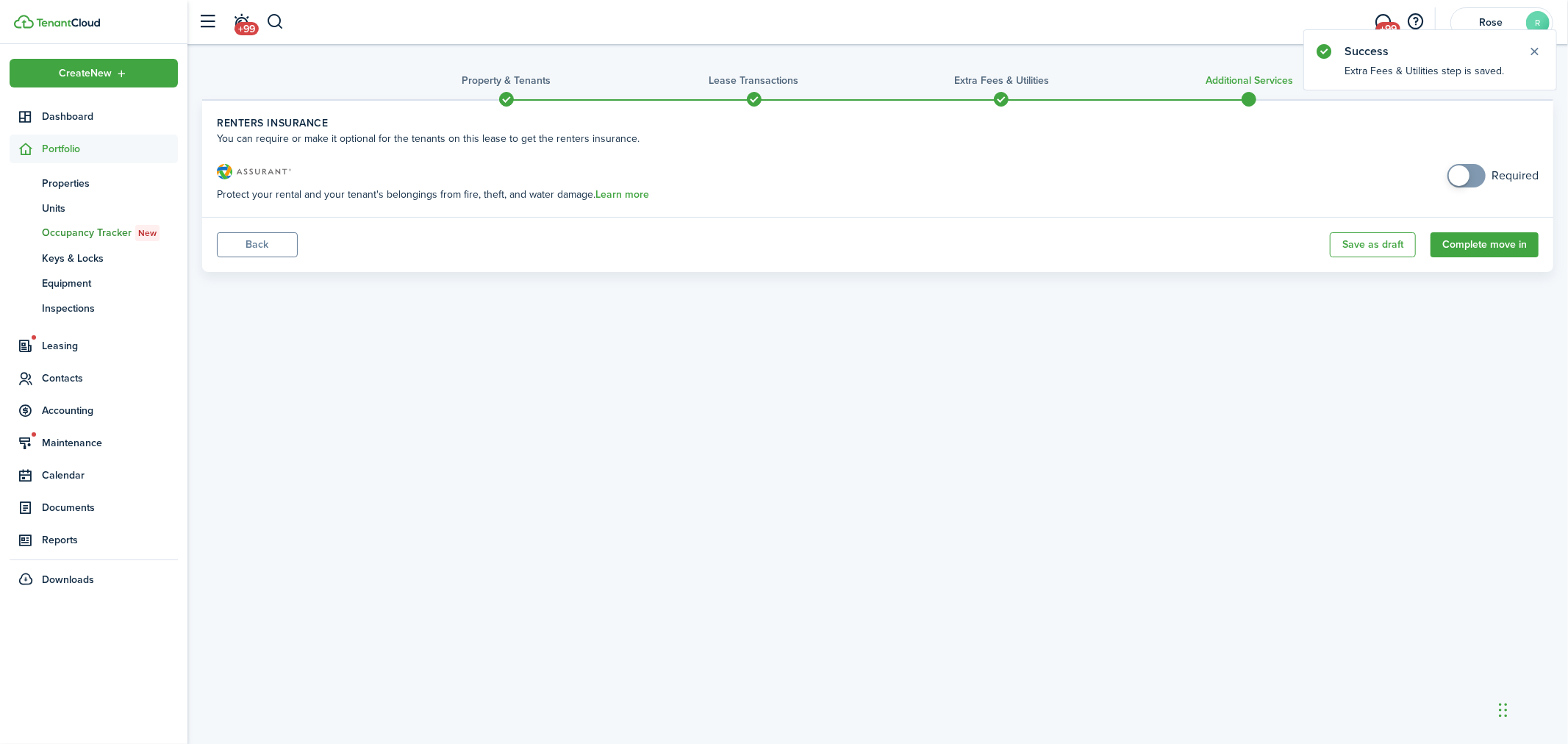
click at [270, 250] on button "Back" at bounding box center [257, 244] width 81 height 25
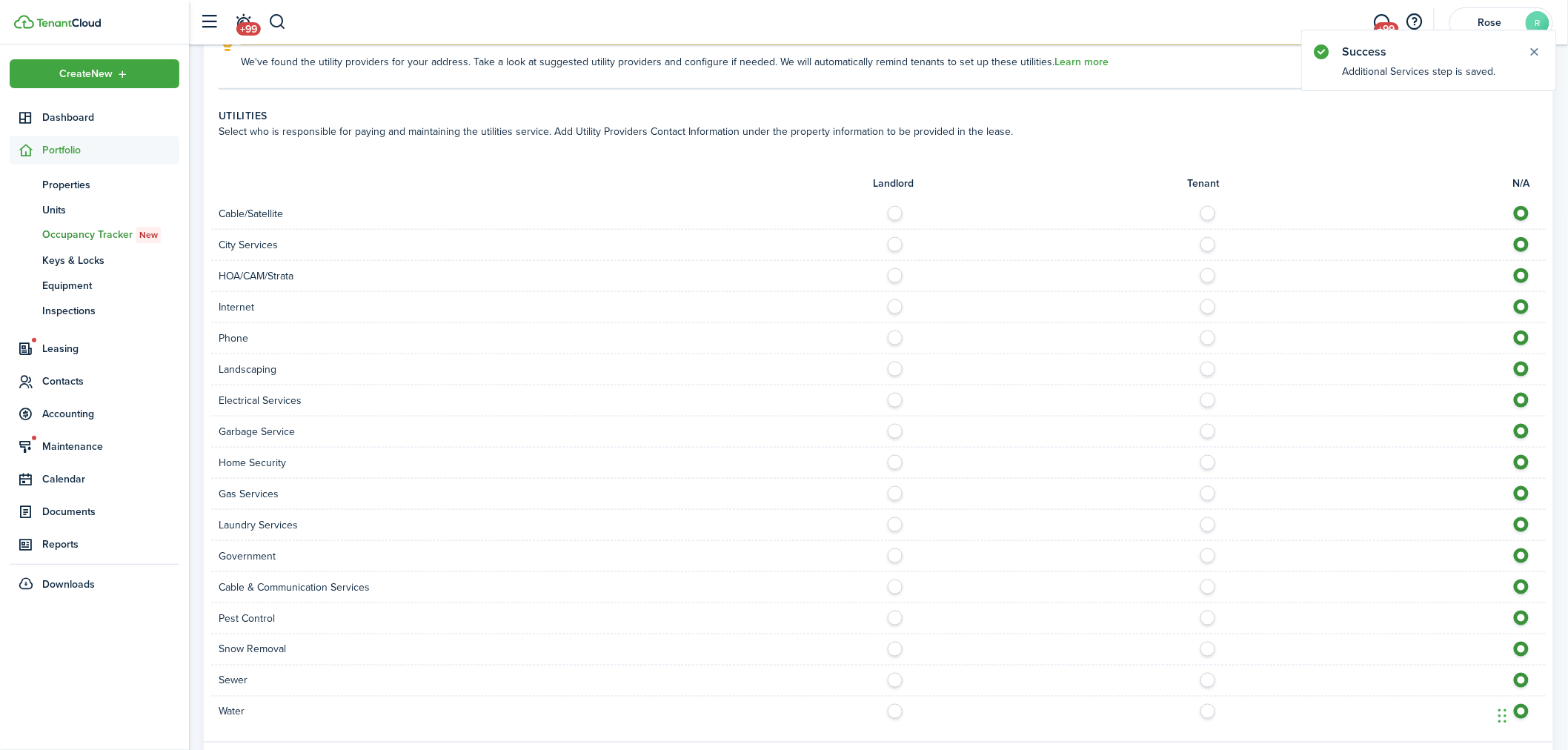
scroll to position [623, 0]
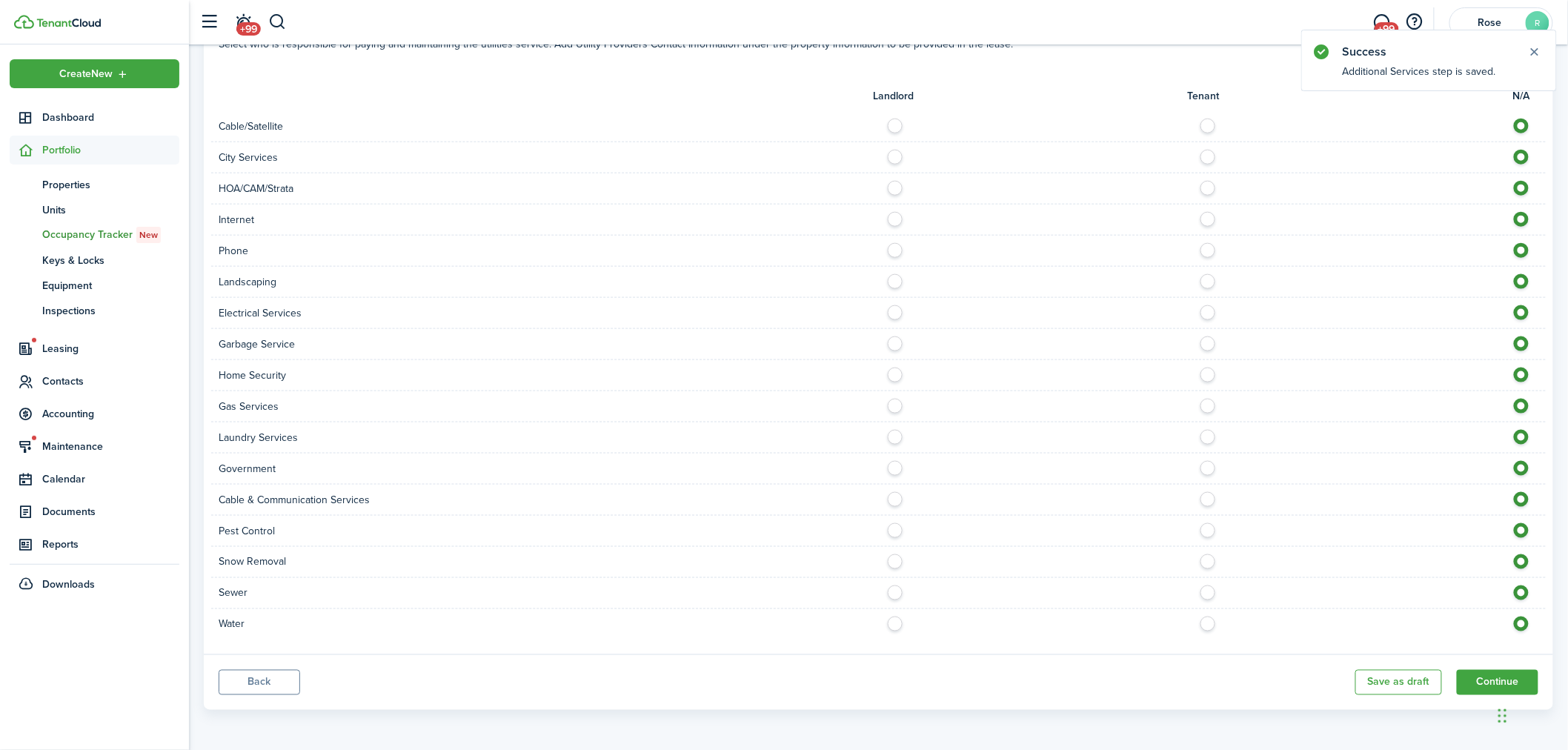
click at [260, 678] on button "Back" at bounding box center [259, 681] width 82 height 25
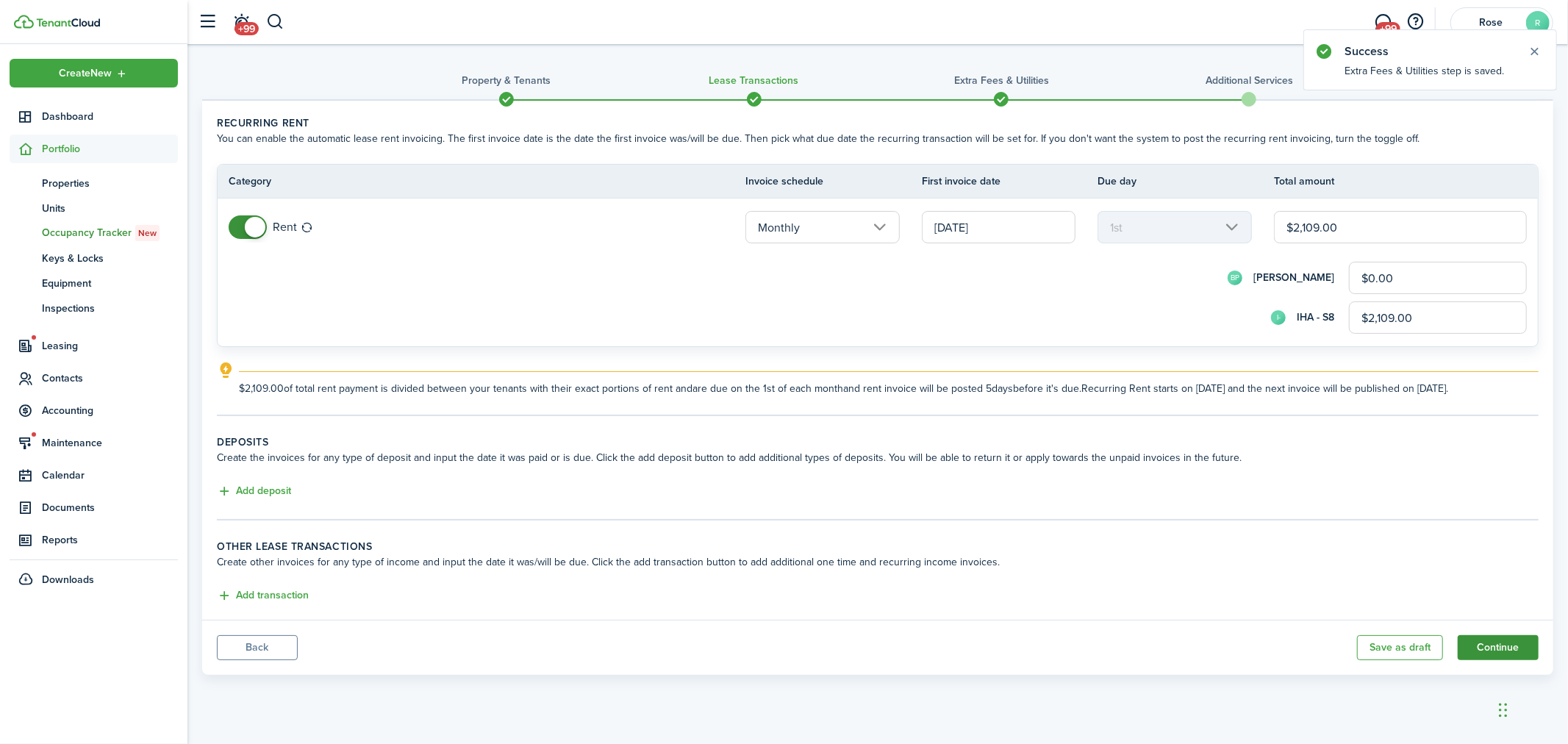
click at [1505, 647] on button "Continue" at bounding box center [1499, 647] width 81 height 25
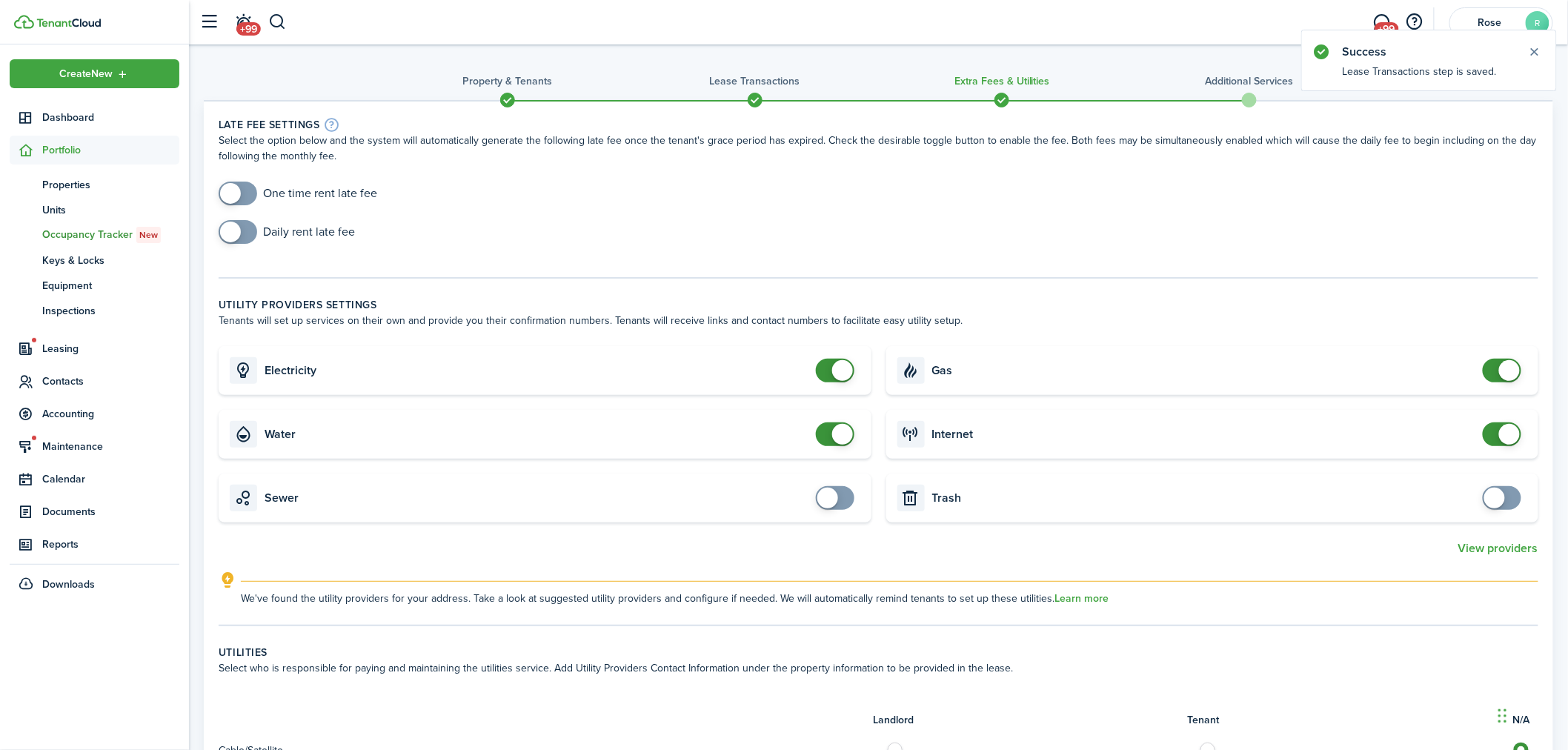
checkbox input "true"
click at [244, 189] on span at bounding box center [237, 193] width 15 height 24
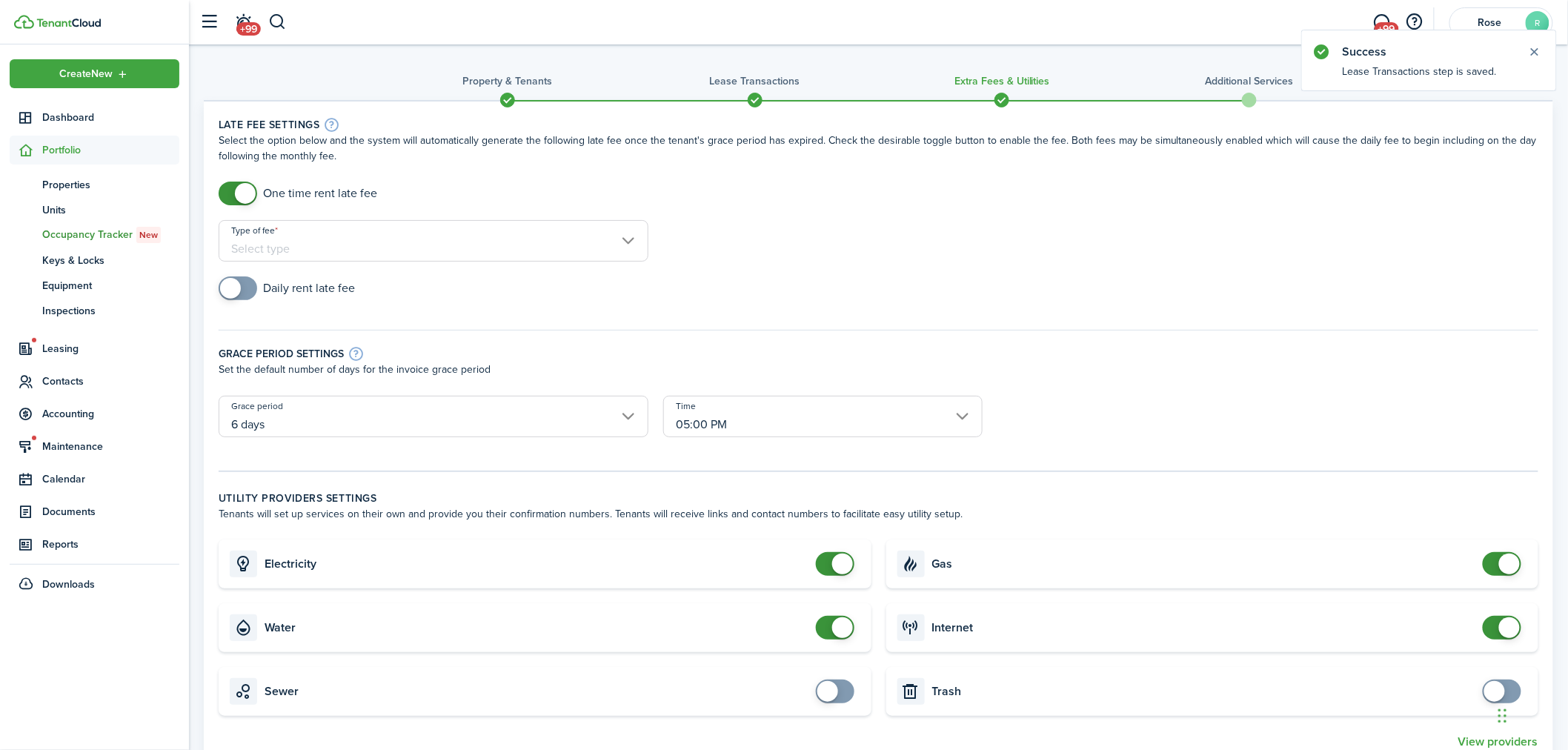
click at [427, 237] on input "Type of fee" at bounding box center [433, 241] width 430 height 42
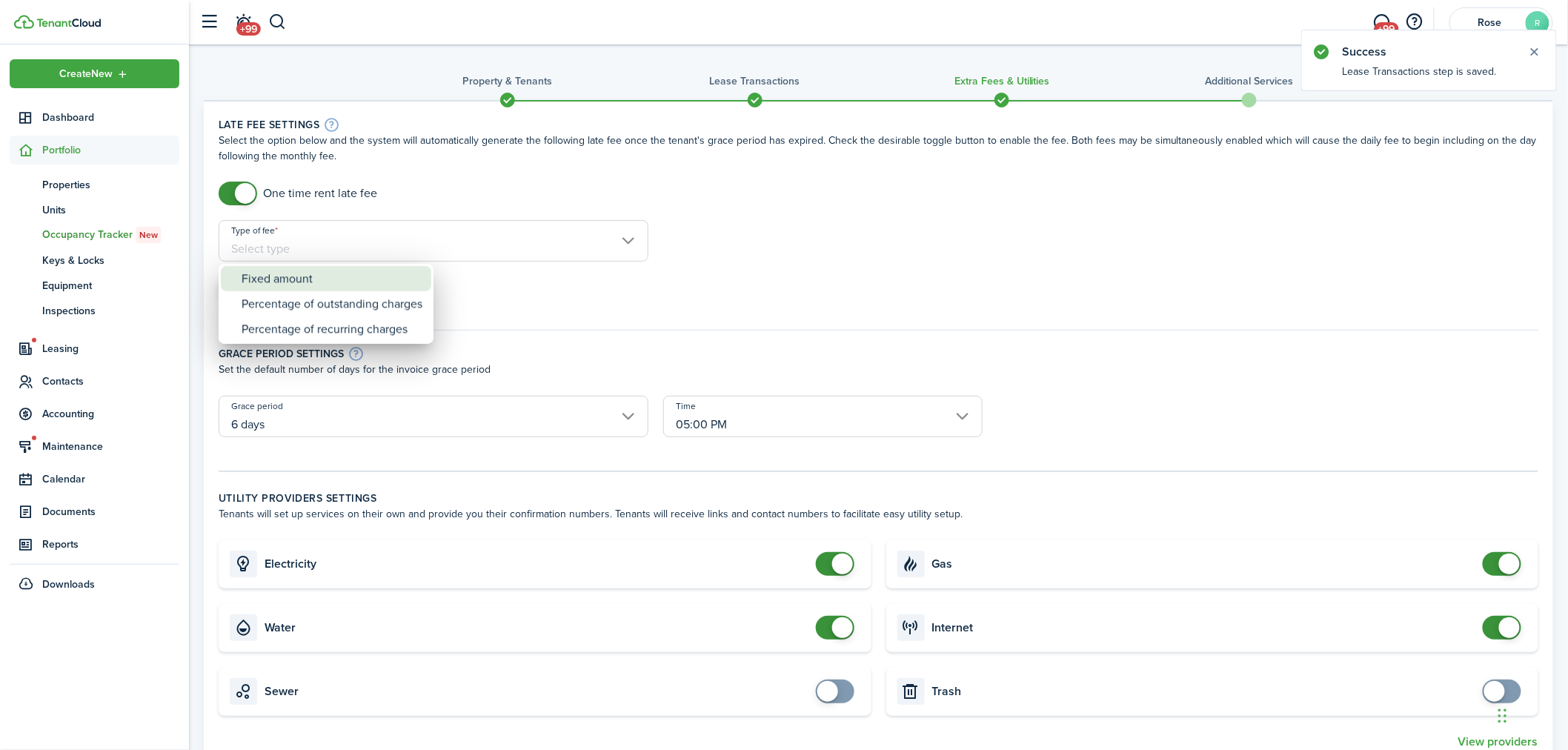
click at [335, 278] on div "Fixed amount" at bounding box center [331, 278] width 181 height 25
type input "Fixed amount"
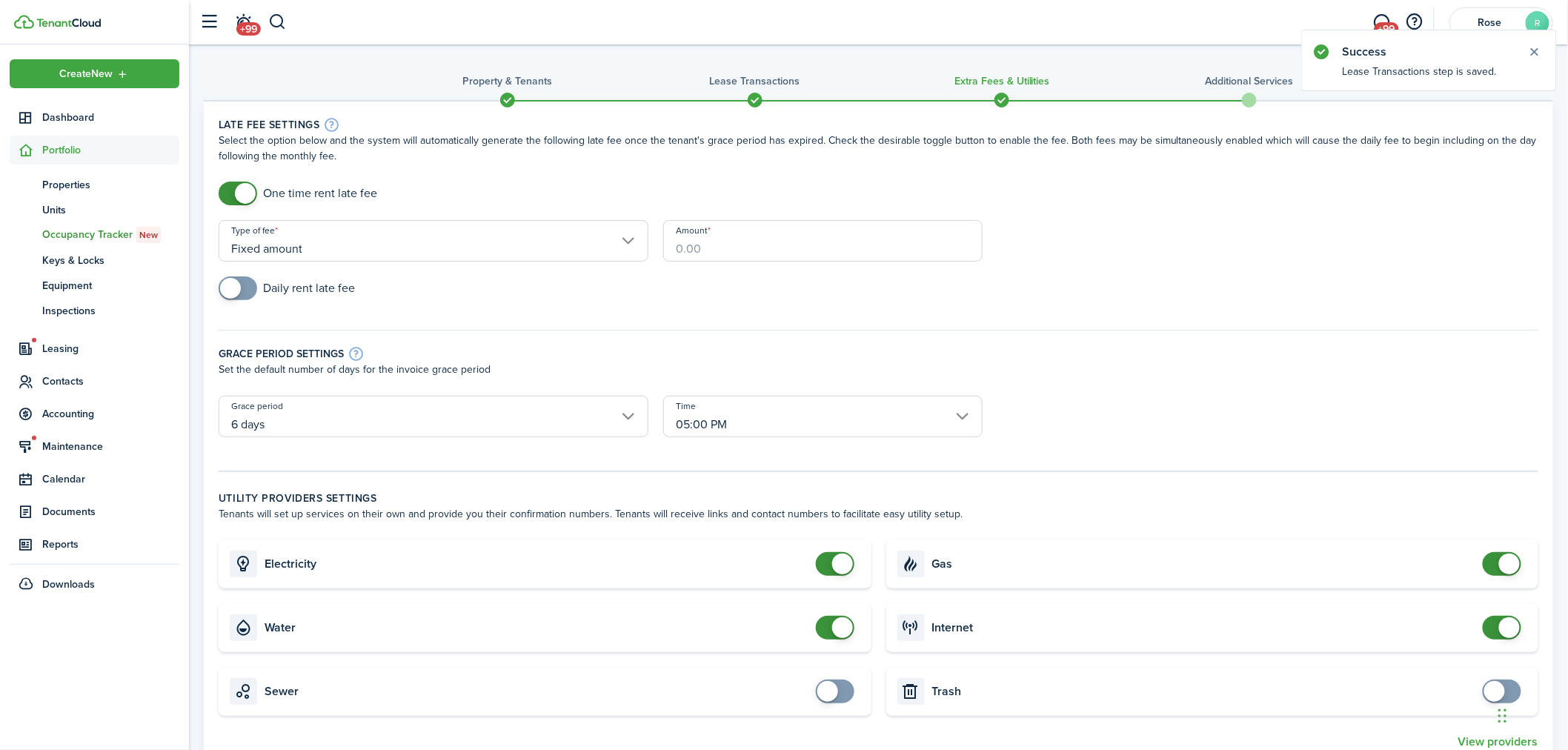
click at [748, 237] on input "Amount" at bounding box center [822, 241] width 318 height 42
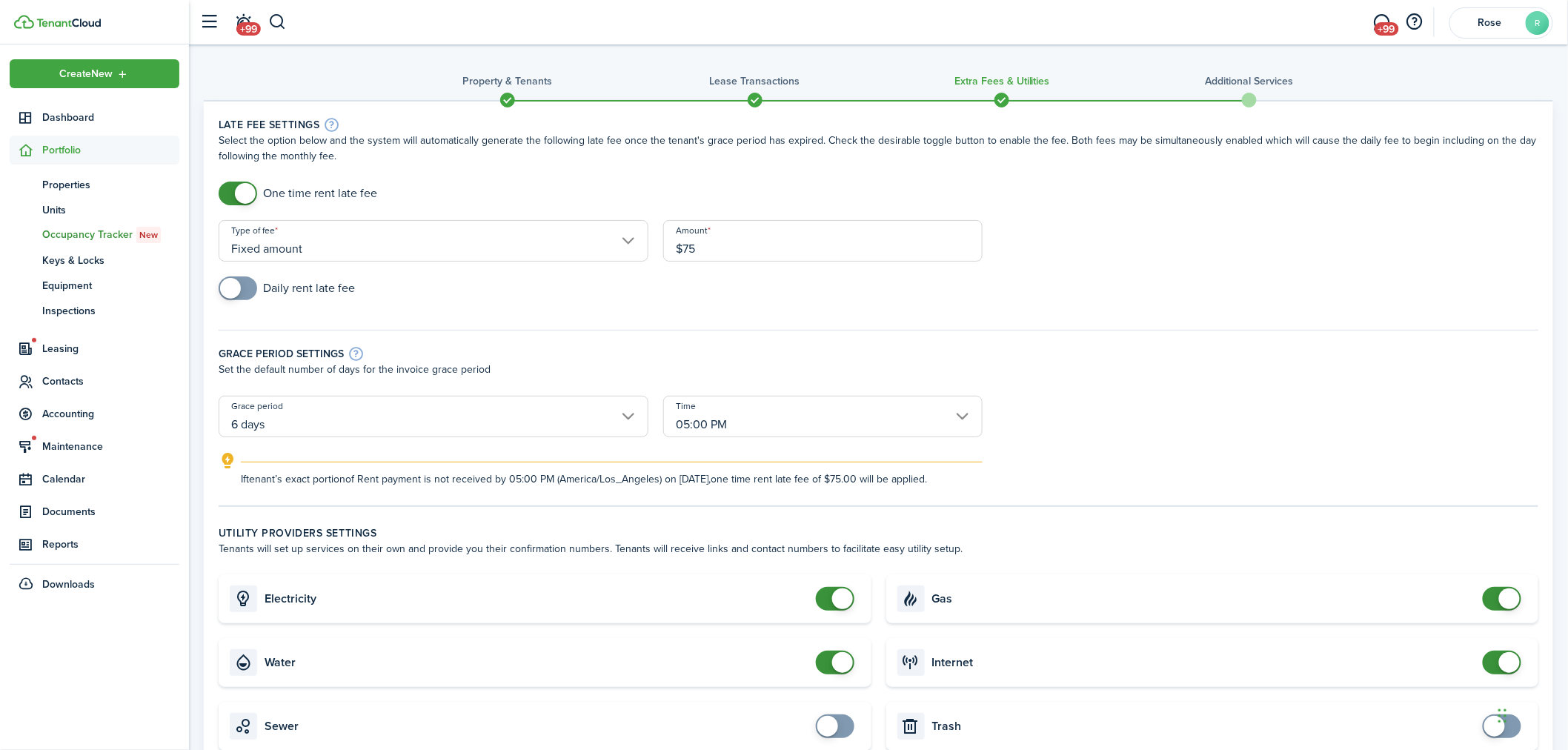
type input "$75.00"
click at [716, 311] on div "Daily rent late fee" at bounding box center [879, 295] width 1335 height 39
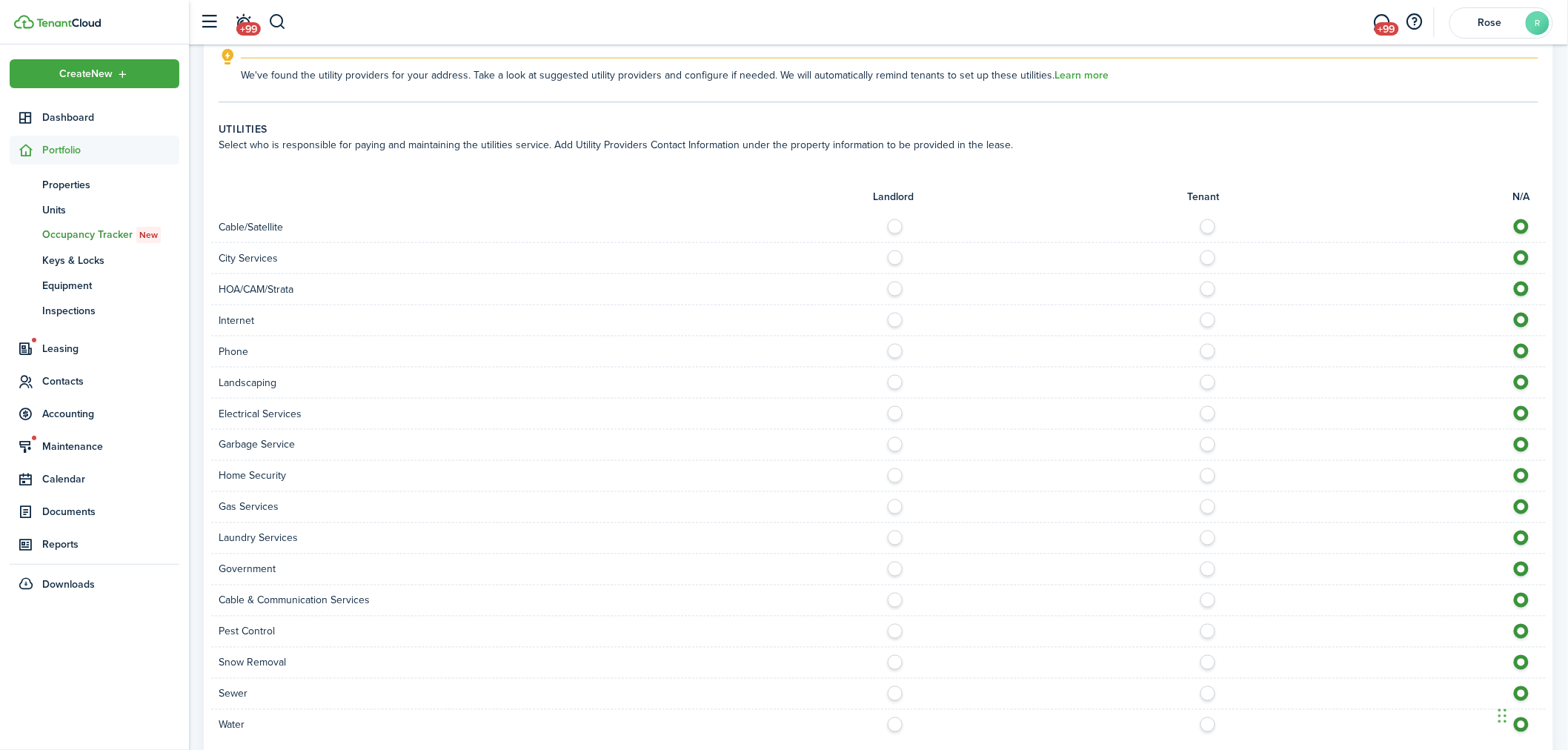
scroll to position [852, 0]
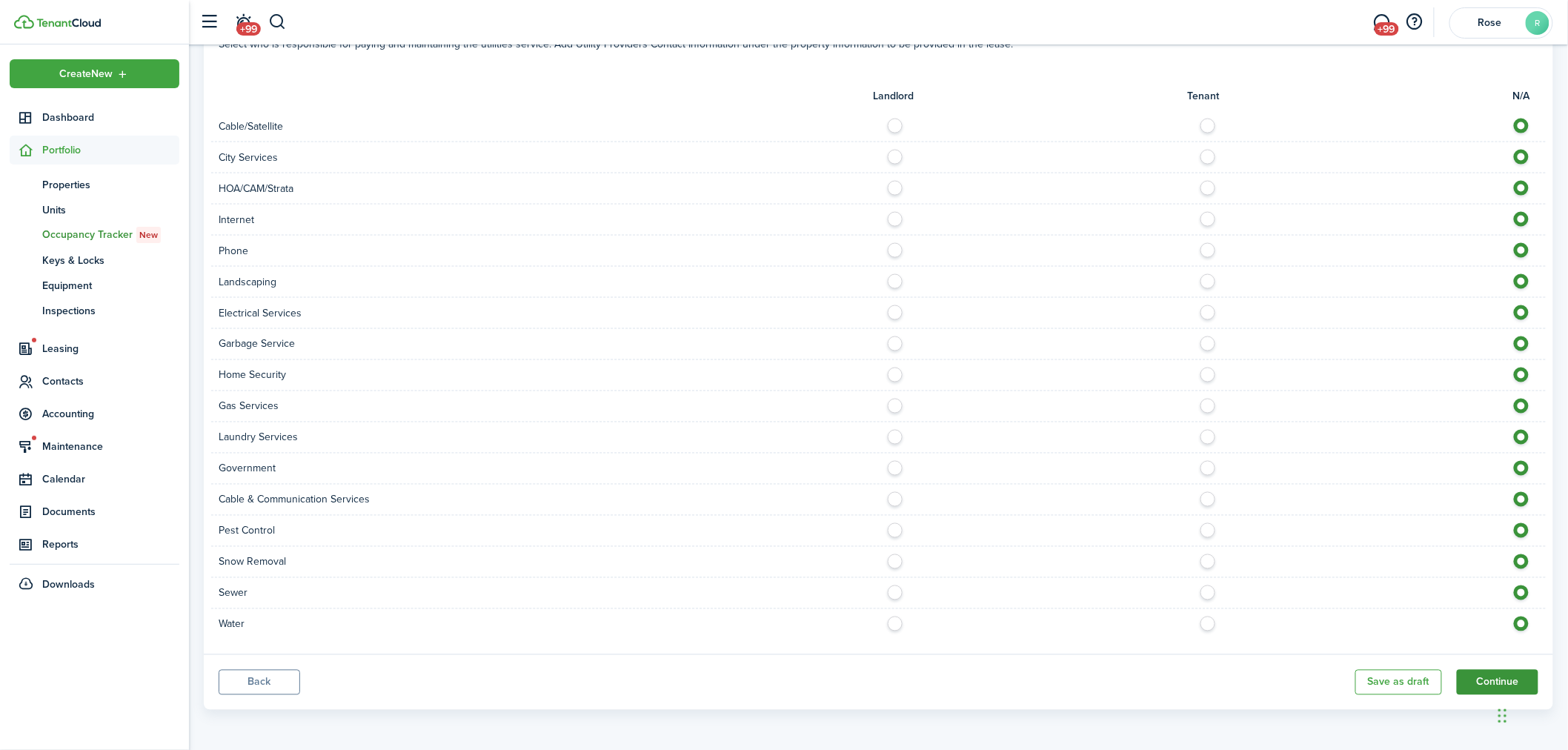
click at [1489, 681] on button "Continue" at bounding box center [1497, 681] width 82 height 25
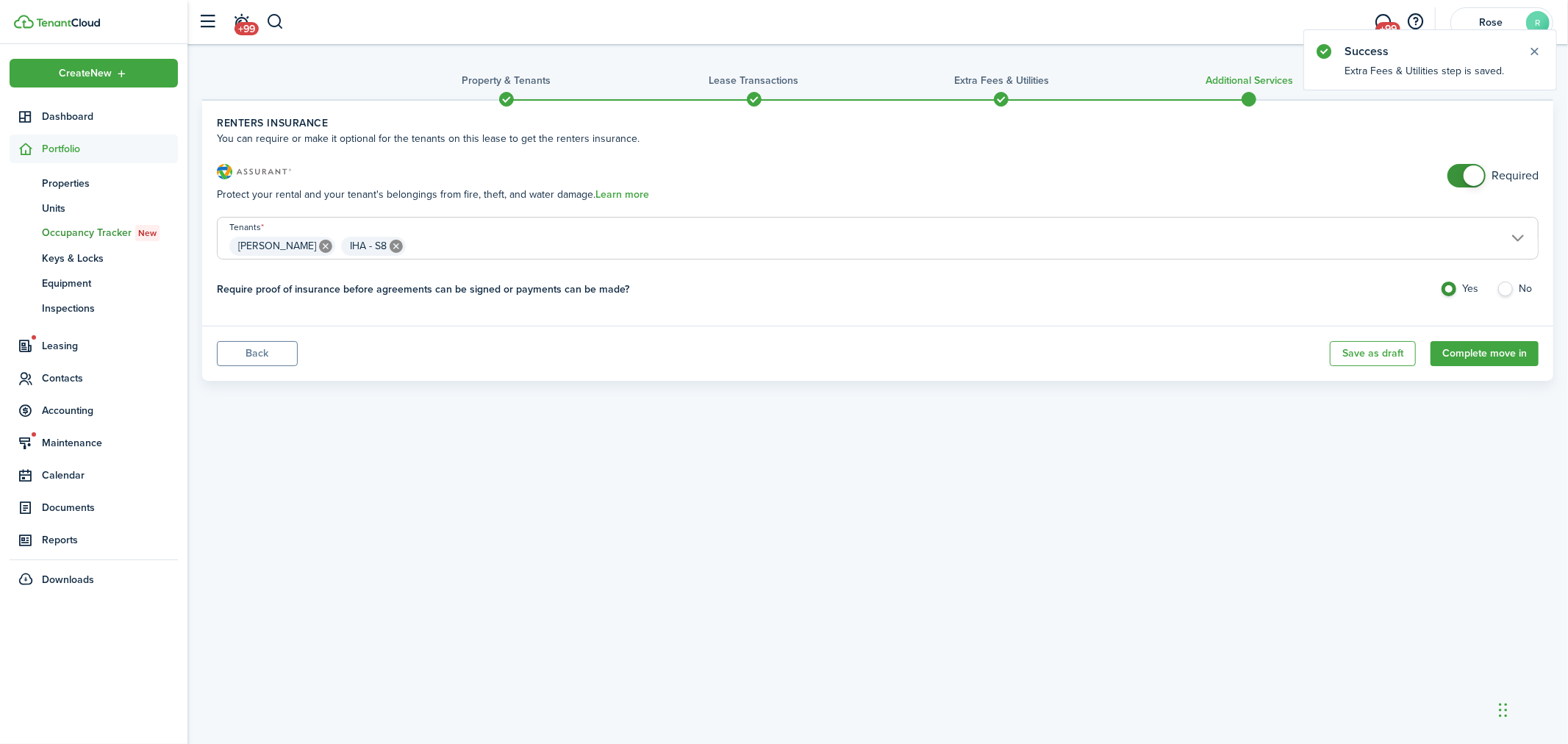
checkbox input "false"
click at [1463, 173] on span at bounding box center [1466, 176] width 15 height 24
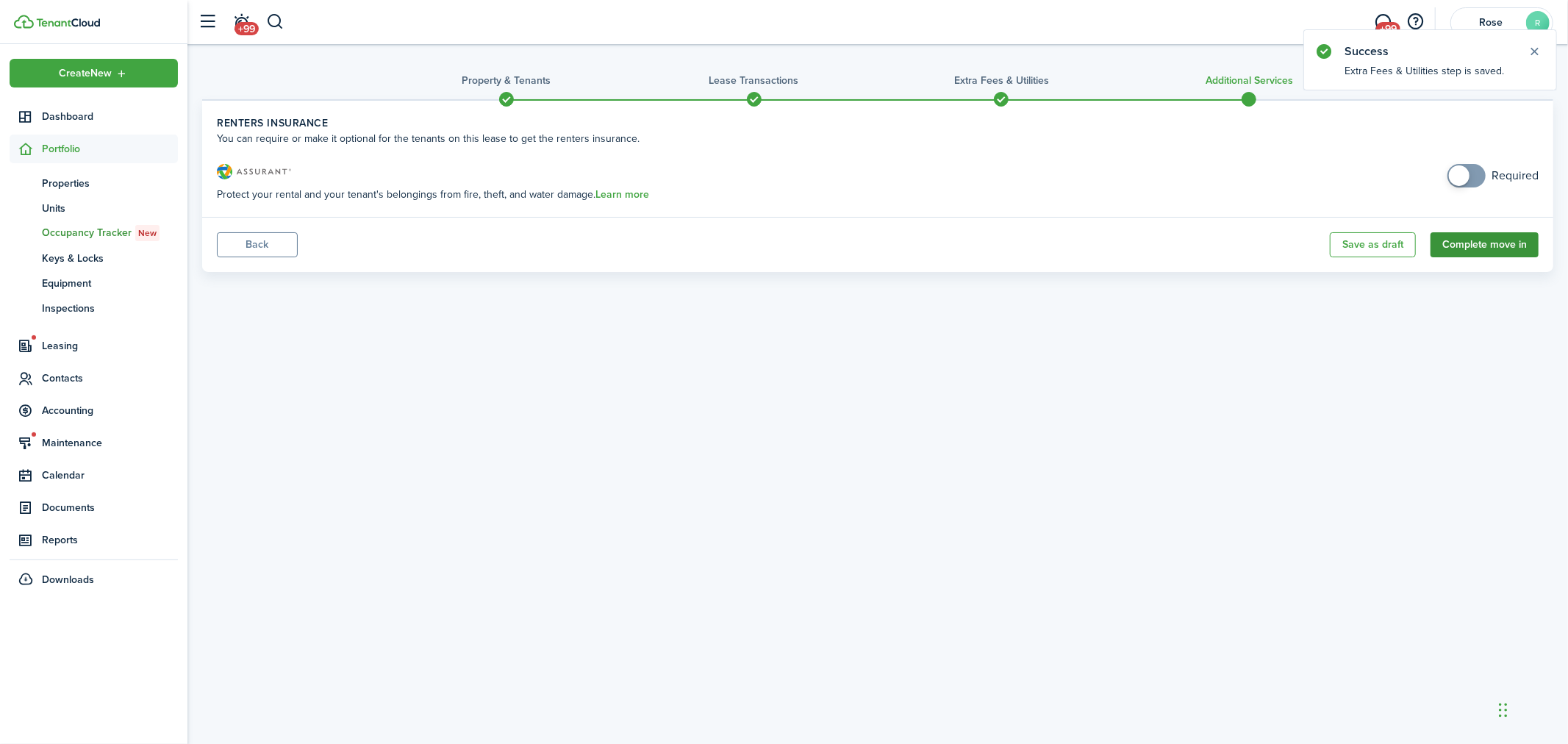
click at [1489, 247] on button "Complete move in" at bounding box center [1484, 244] width 108 height 25
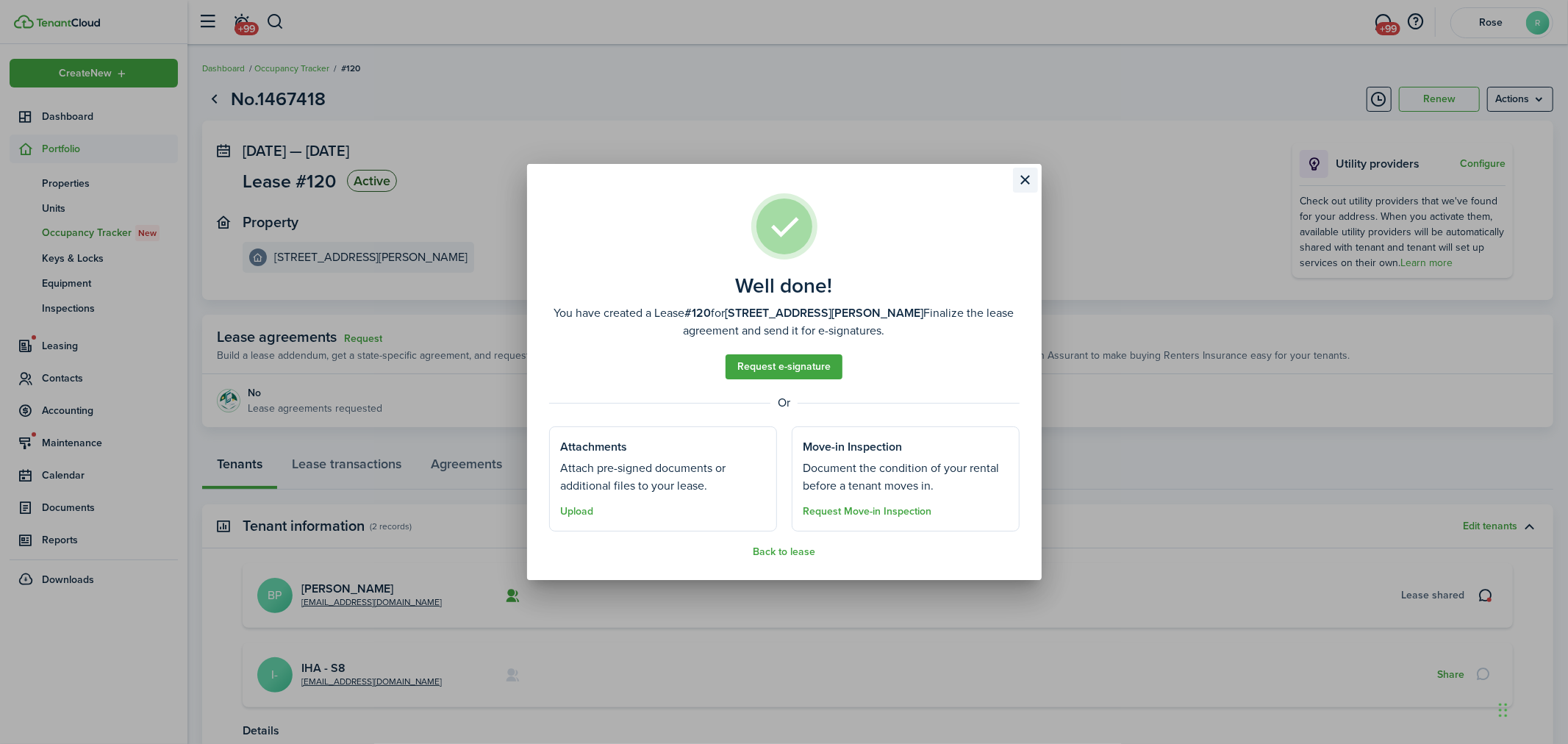
click at [1026, 177] on button "Close modal" at bounding box center [1026, 179] width 25 height 25
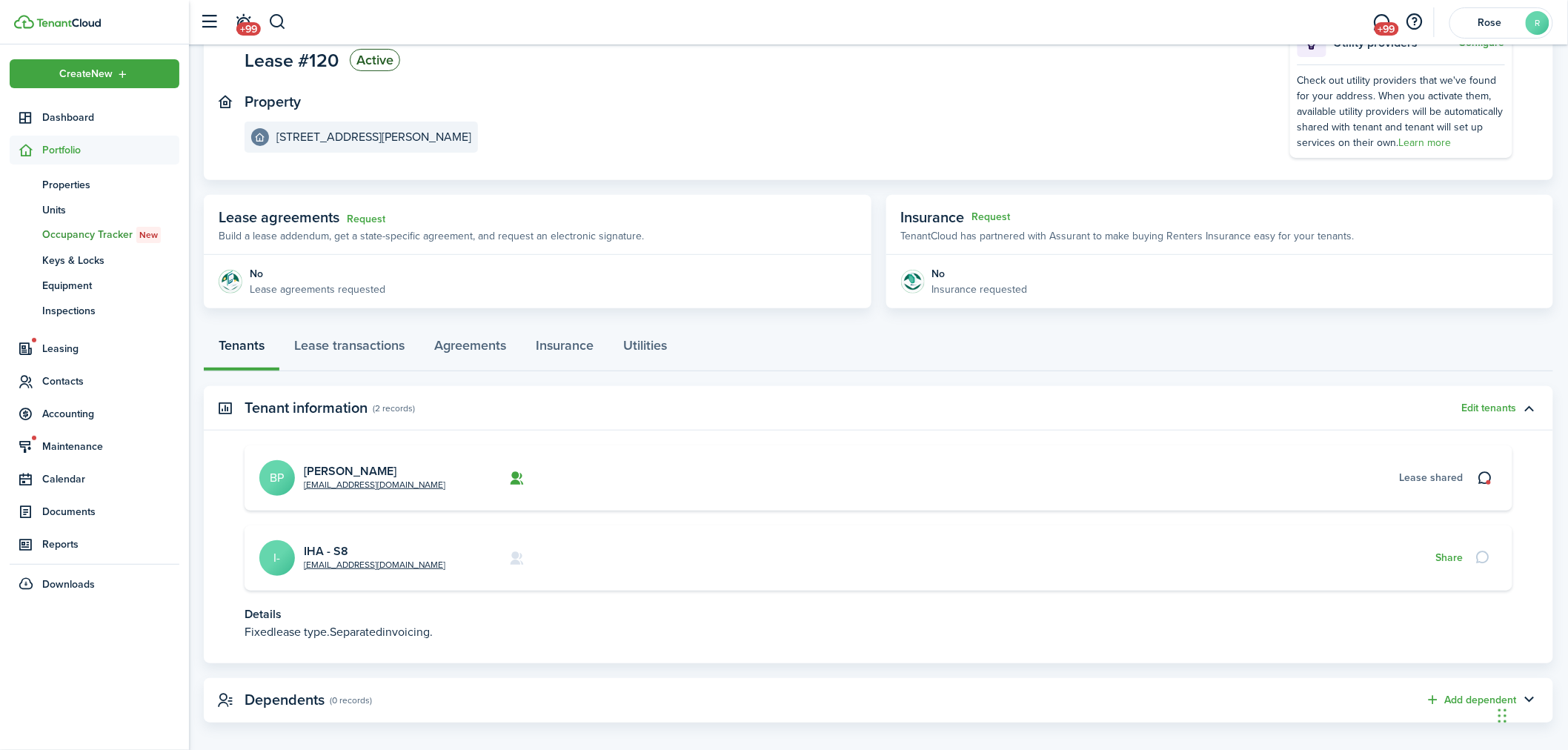
scroll to position [135, 0]
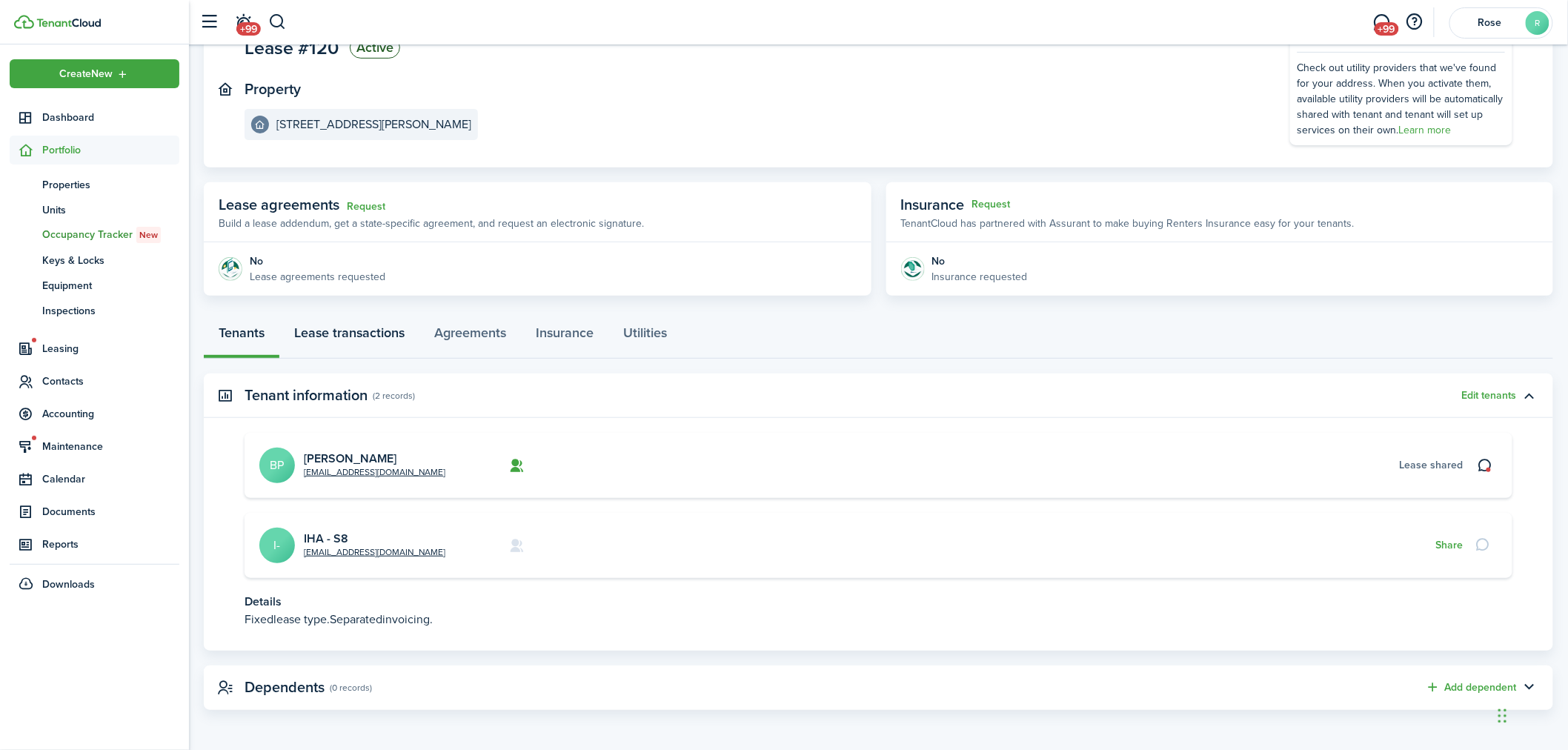
click at [341, 330] on link "Lease transactions" at bounding box center [349, 336] width 140 height 45
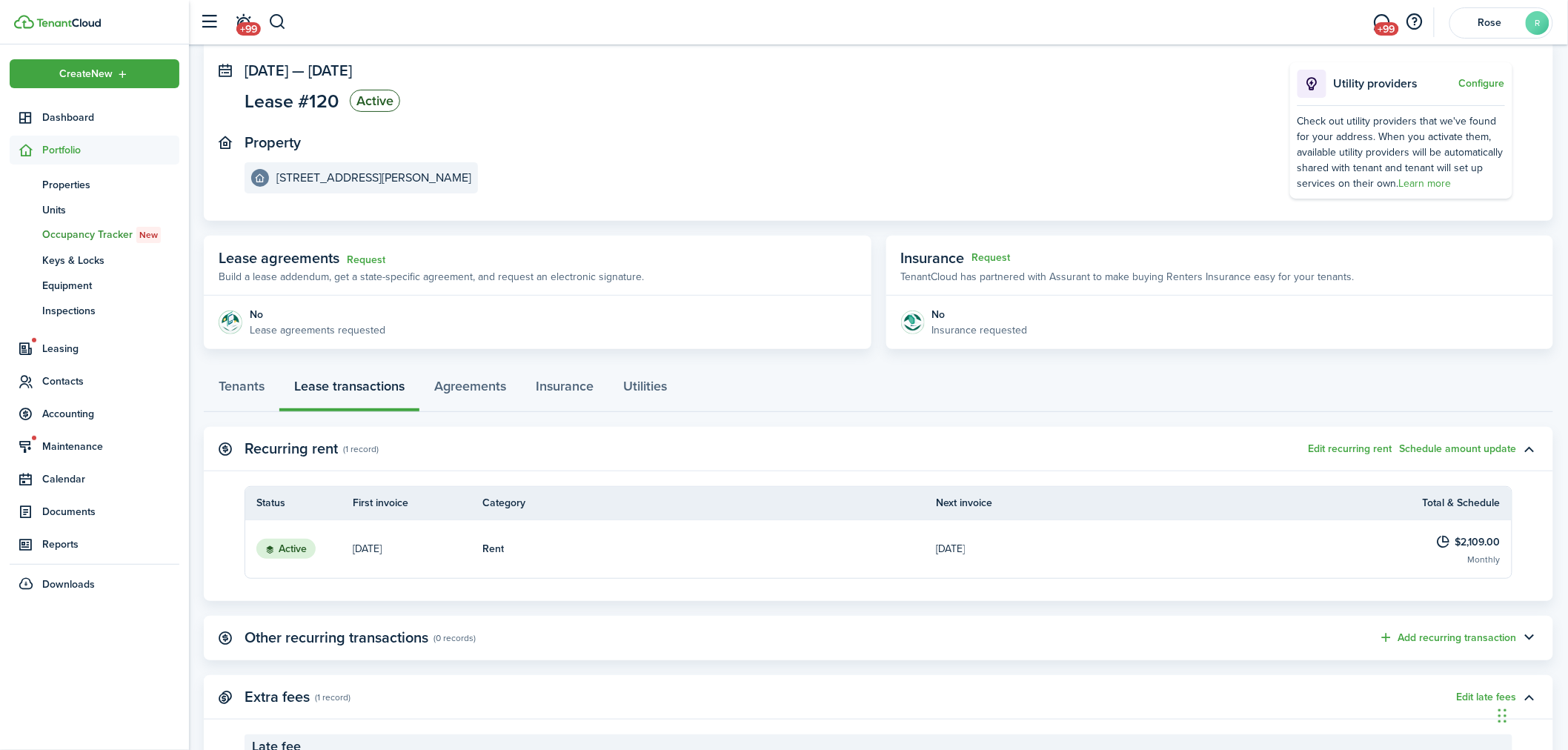
scroll to position [82, 0]
